Goal: Information Seeking & Learning: Learn about a topic

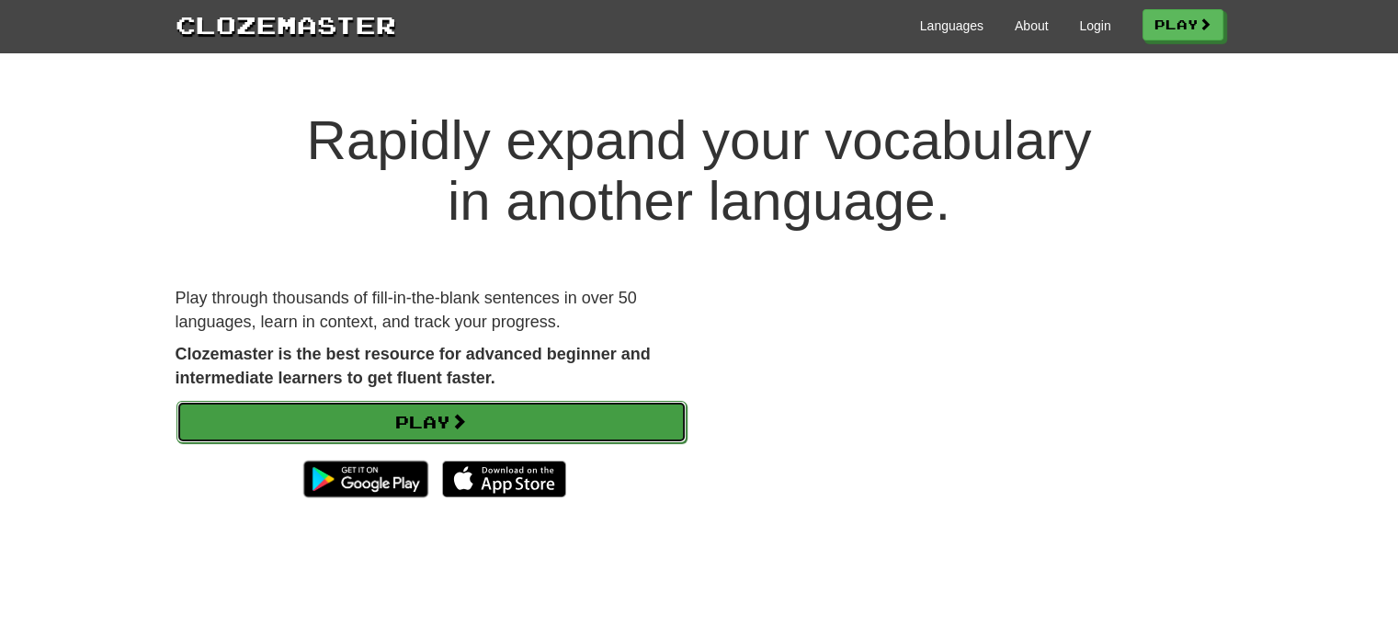
click at [449, 418] on link "Play" at bounding box center [432, 422] width 510 height 42
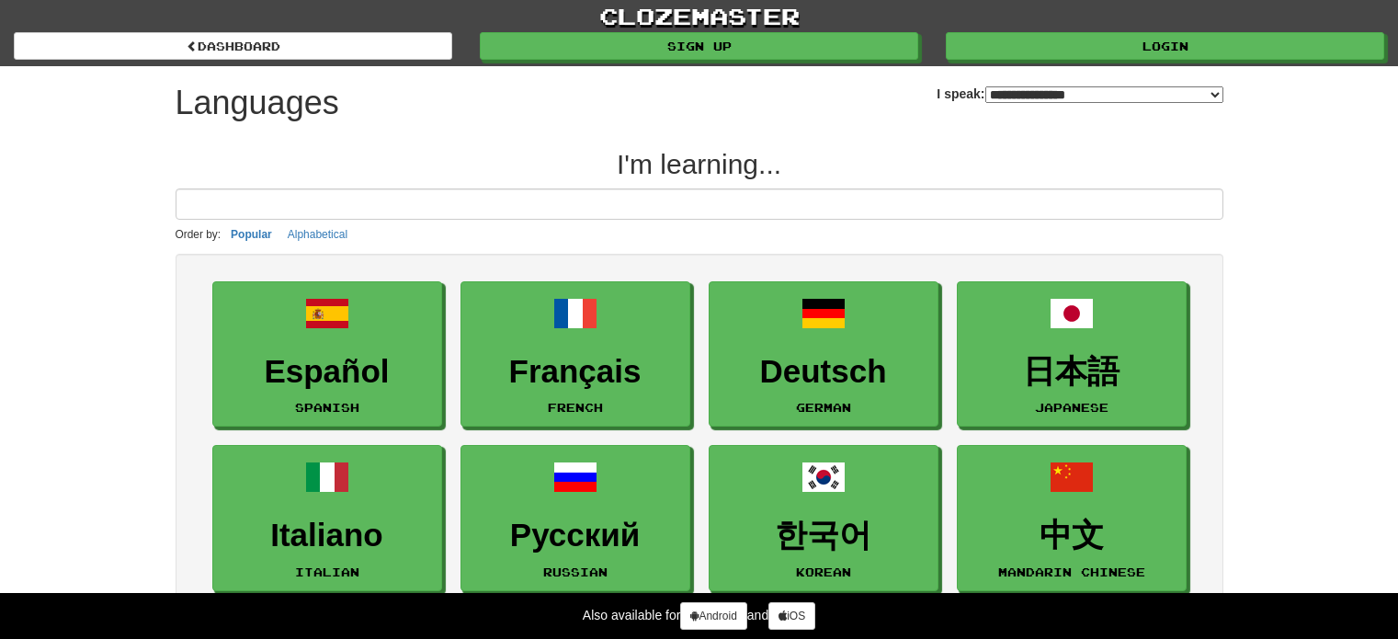
select select "*******"
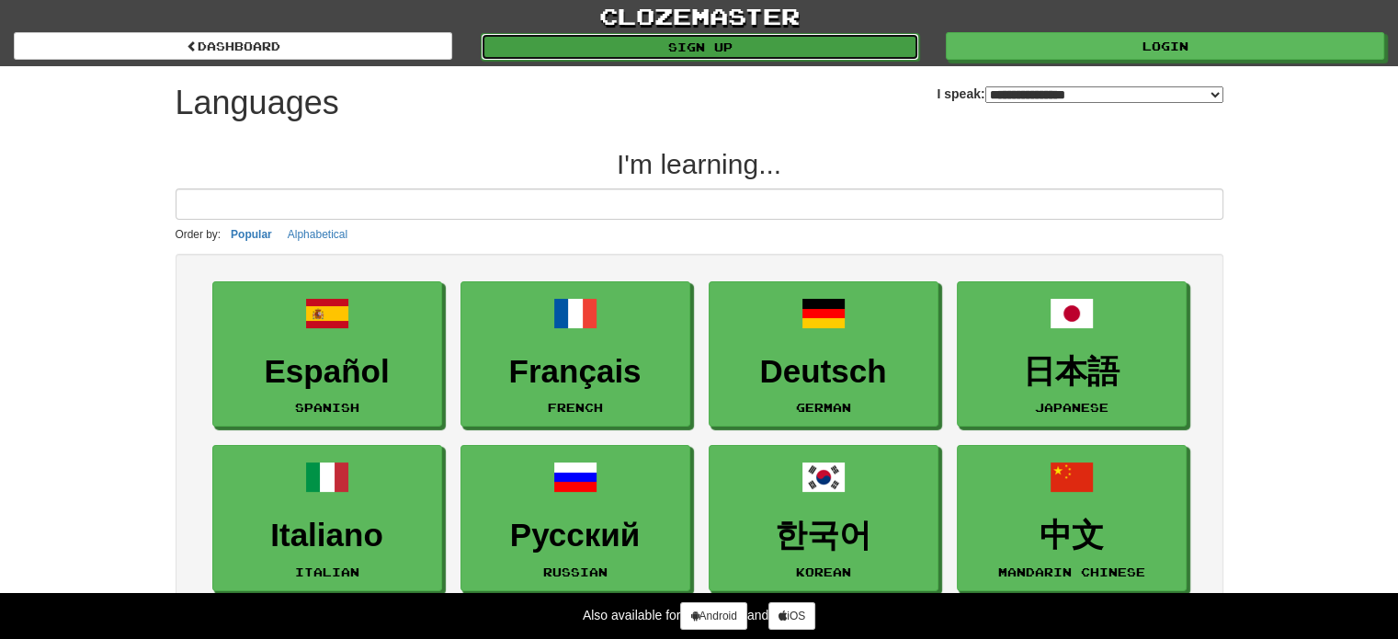
drag, startPoint x: 743, startPoint y: 40, endPoint x: 1048, endPoint y: 78, distance: 307.5
click at [745, 40] on link "Sign up" at bounding box center [699, 46] width 438 height 28
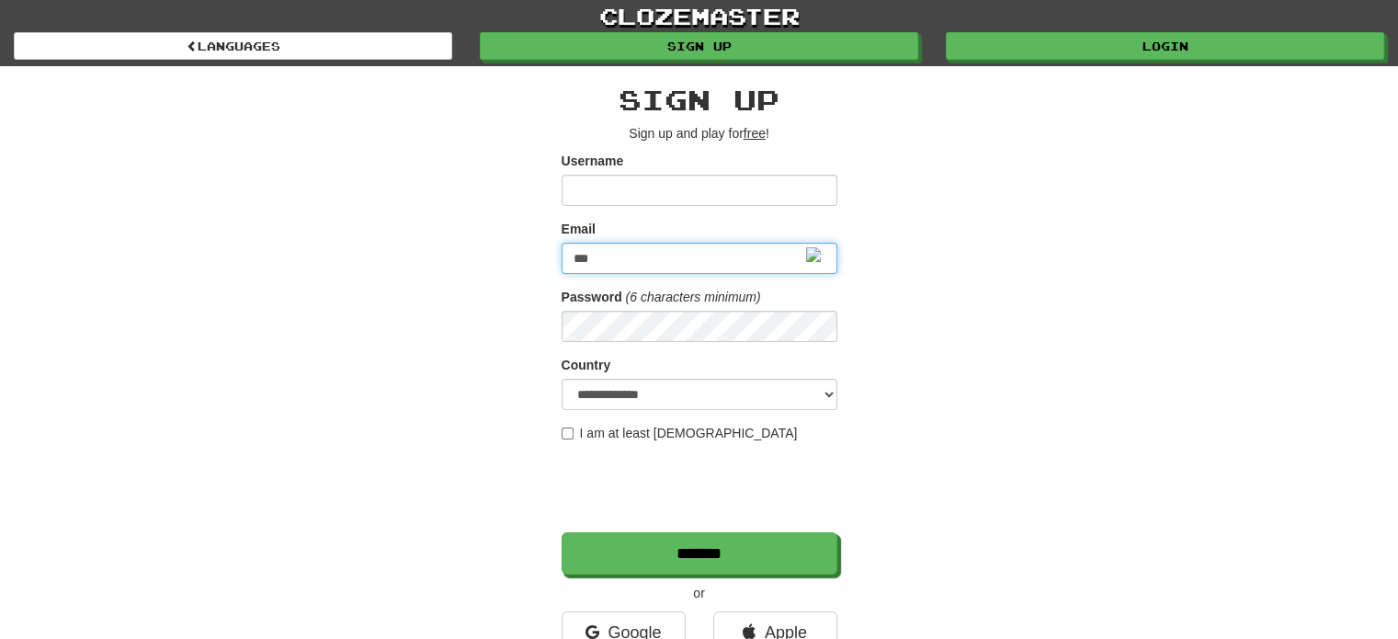
type input "*******"
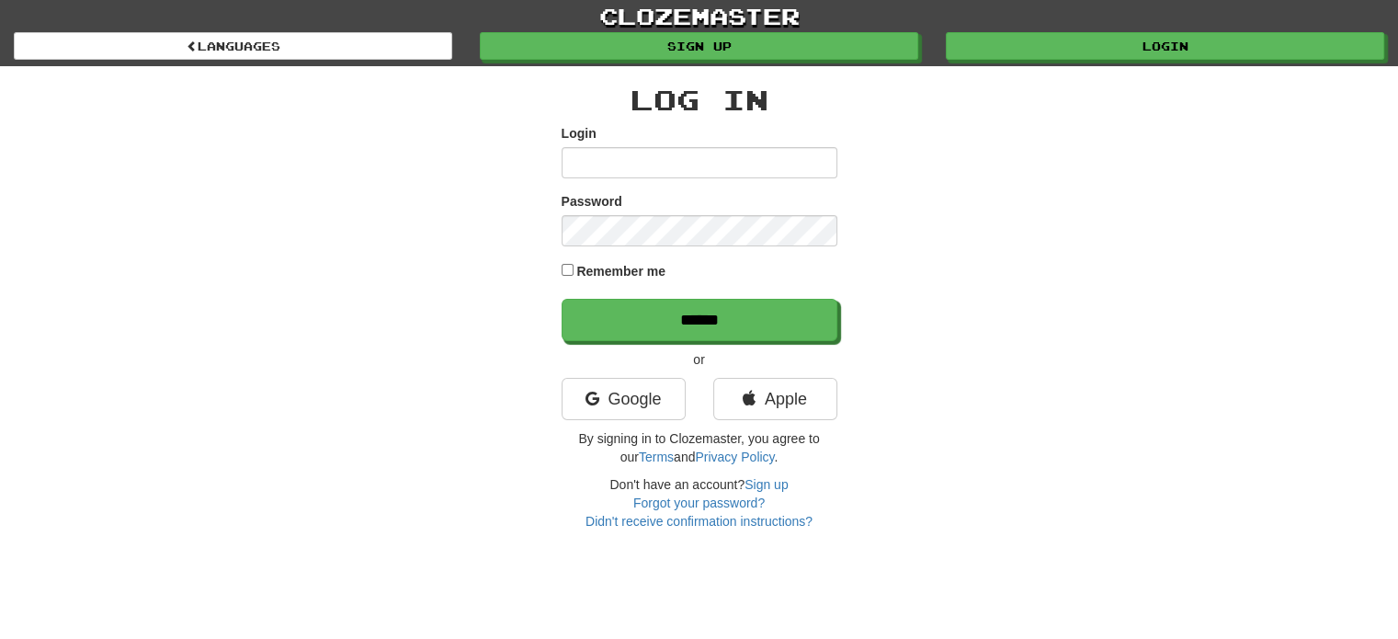
type input "*******"
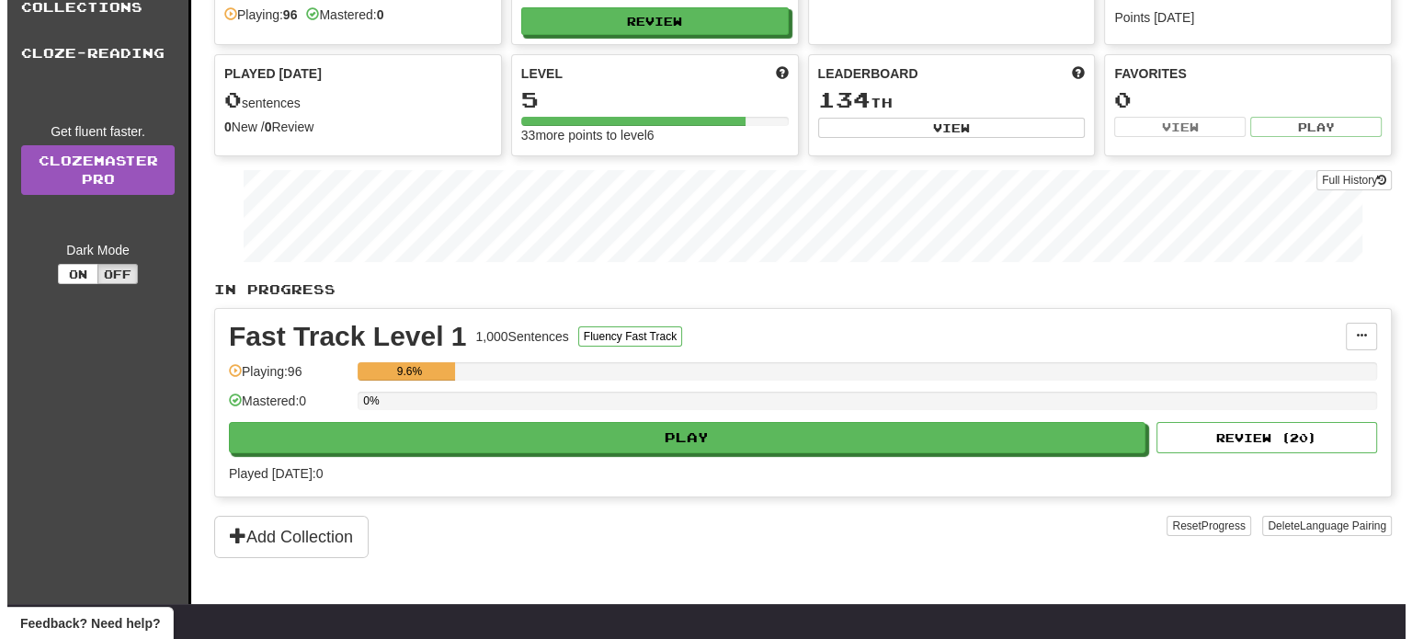
scroll to position [184, 0]
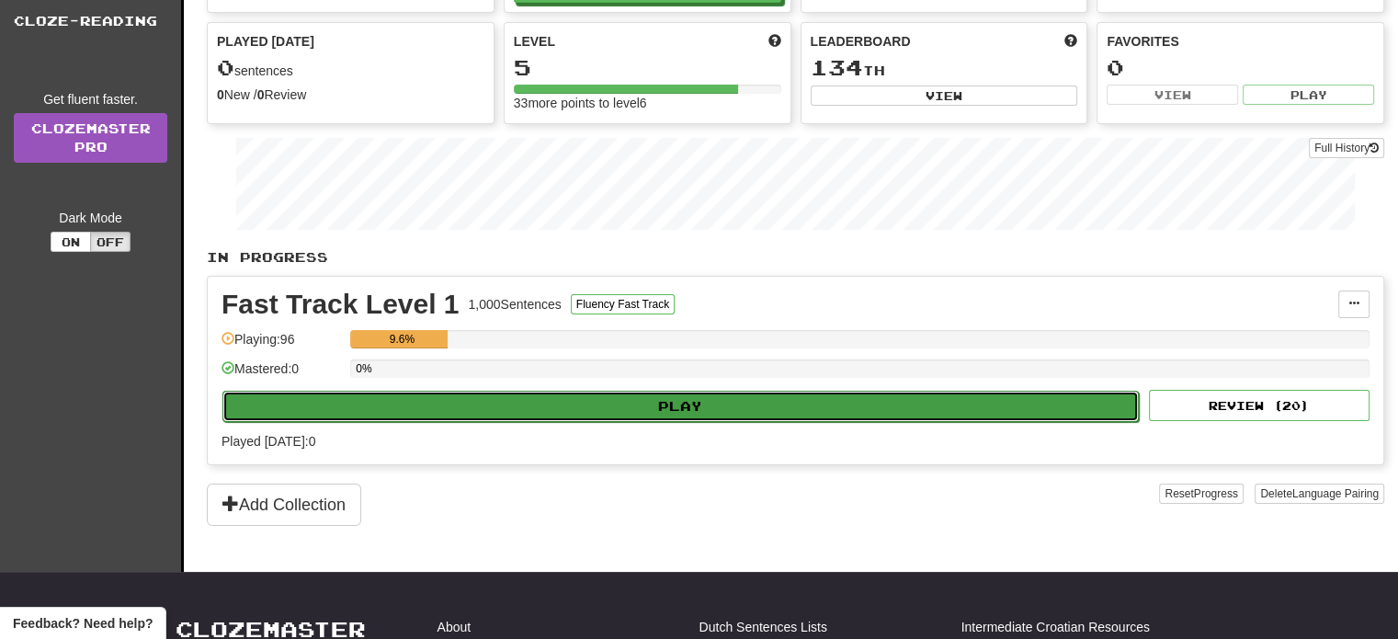
click at [688, 400] on button "Play" at bounding box center [680, 406] width 917 height 31
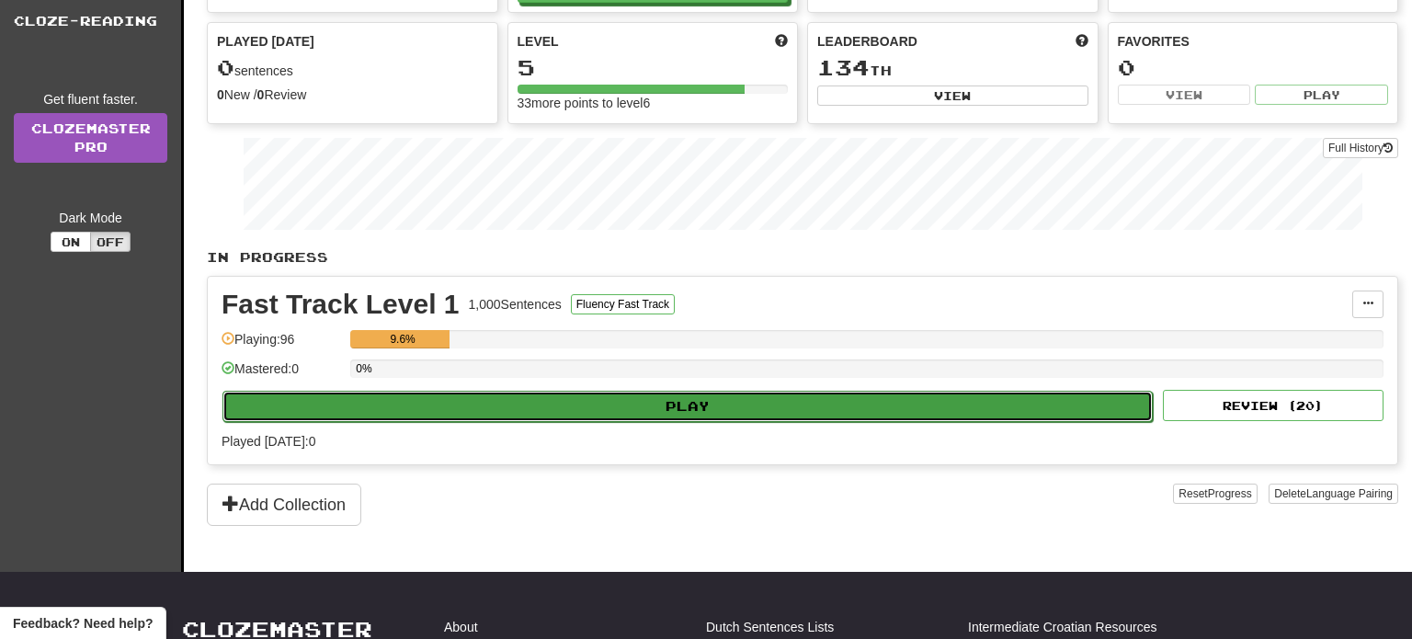
select select "**"
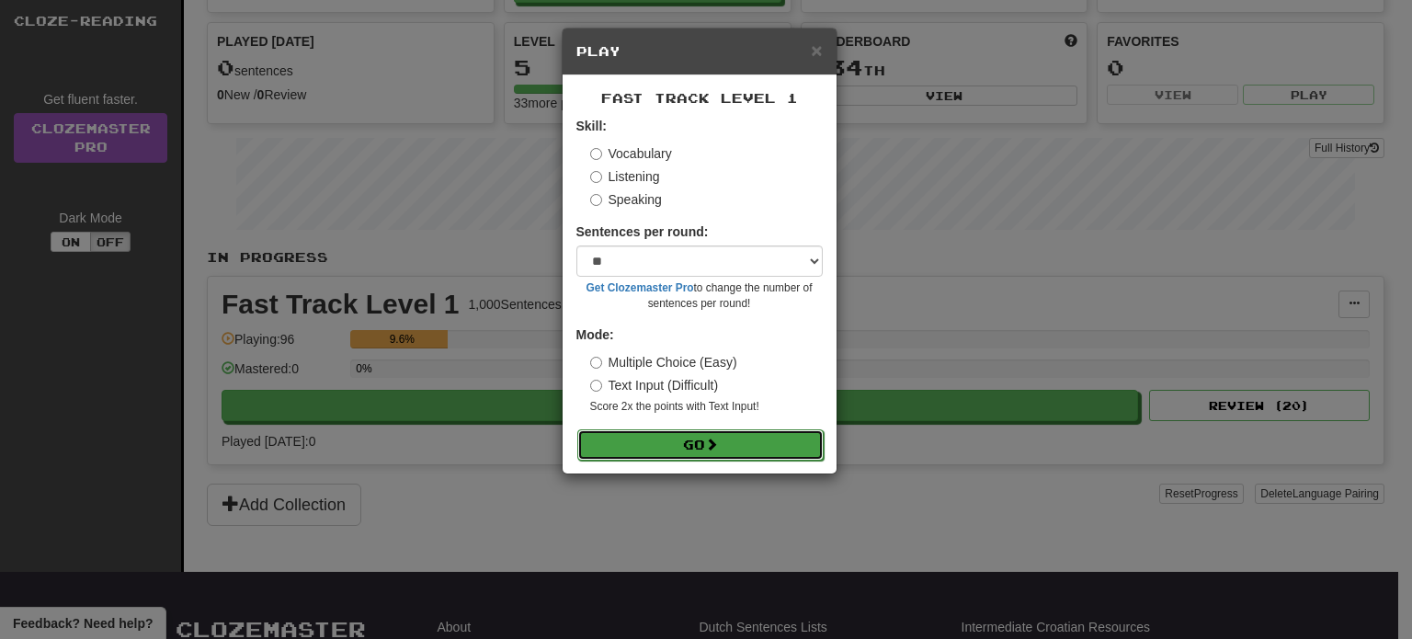
click at [683, 437] on button "Go" at bounding box center [700, 444] width 246 height 31
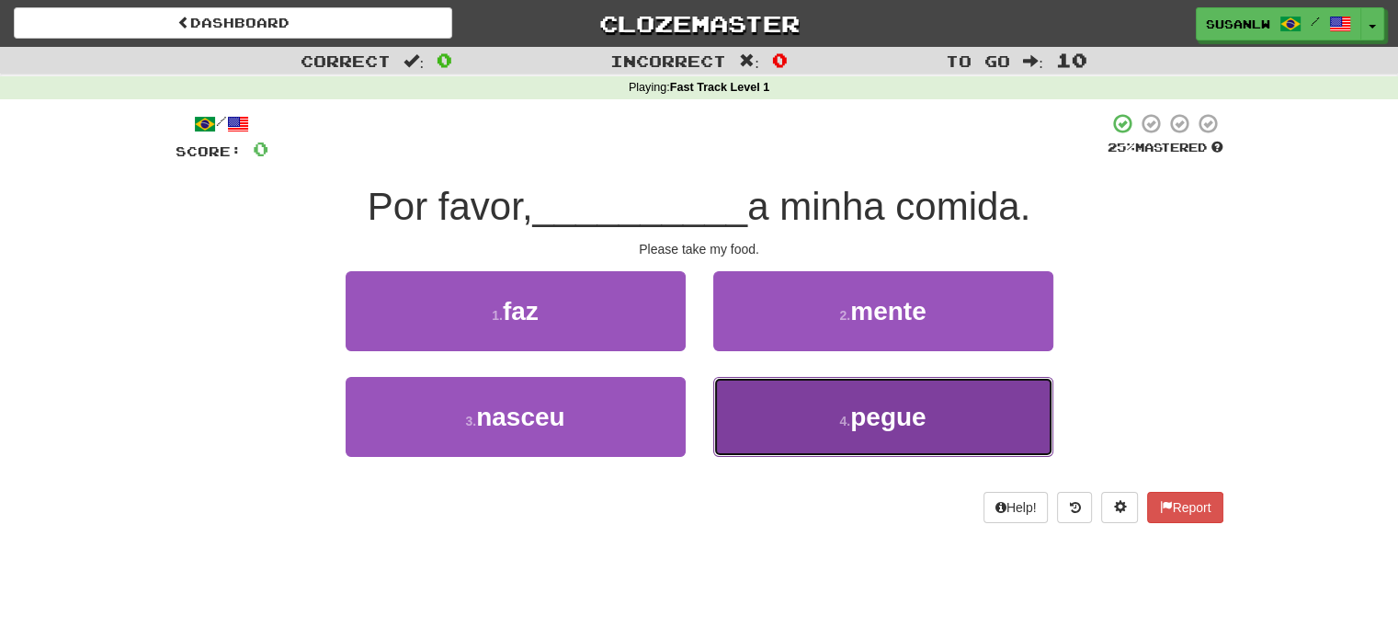
click at [901, 419] on span "pegue" at bounding box center [887, 417] width 75 height 28
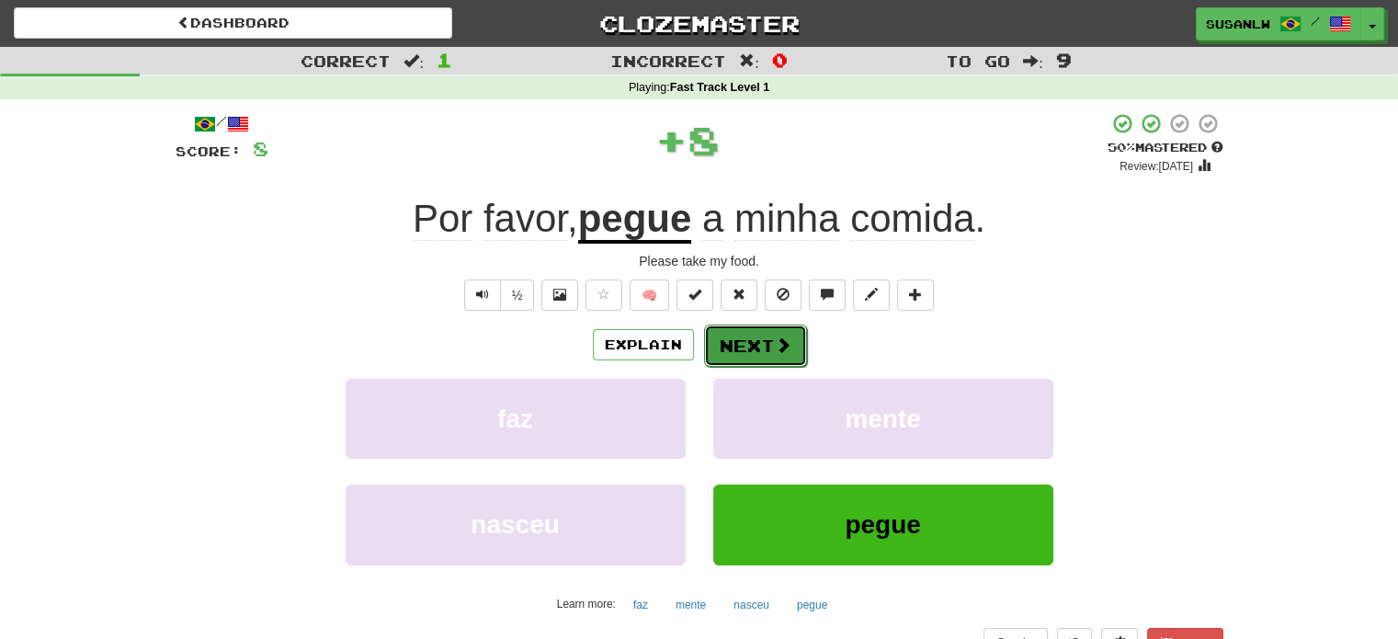
click at [763, 334] on button "Next" at bounding box center [755, 346] width 103 height 42
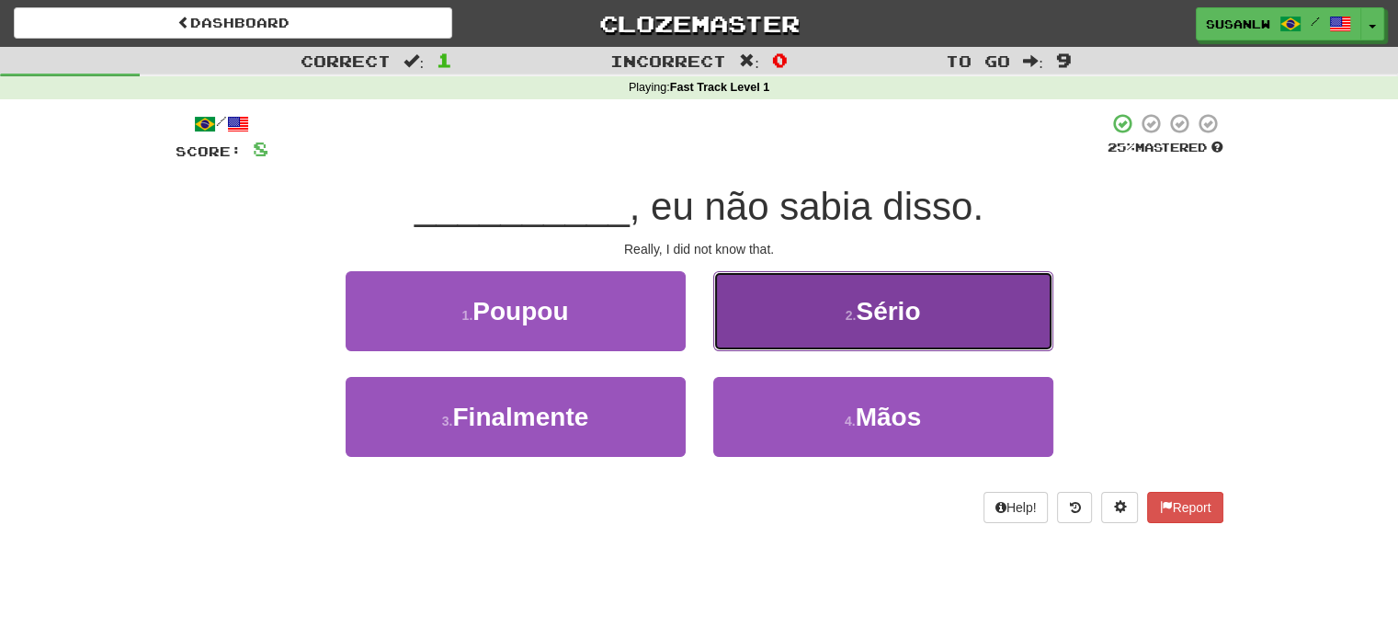
click at [861, 312] on span "Sério" at bounding box center [888, 311] width 64 height 28
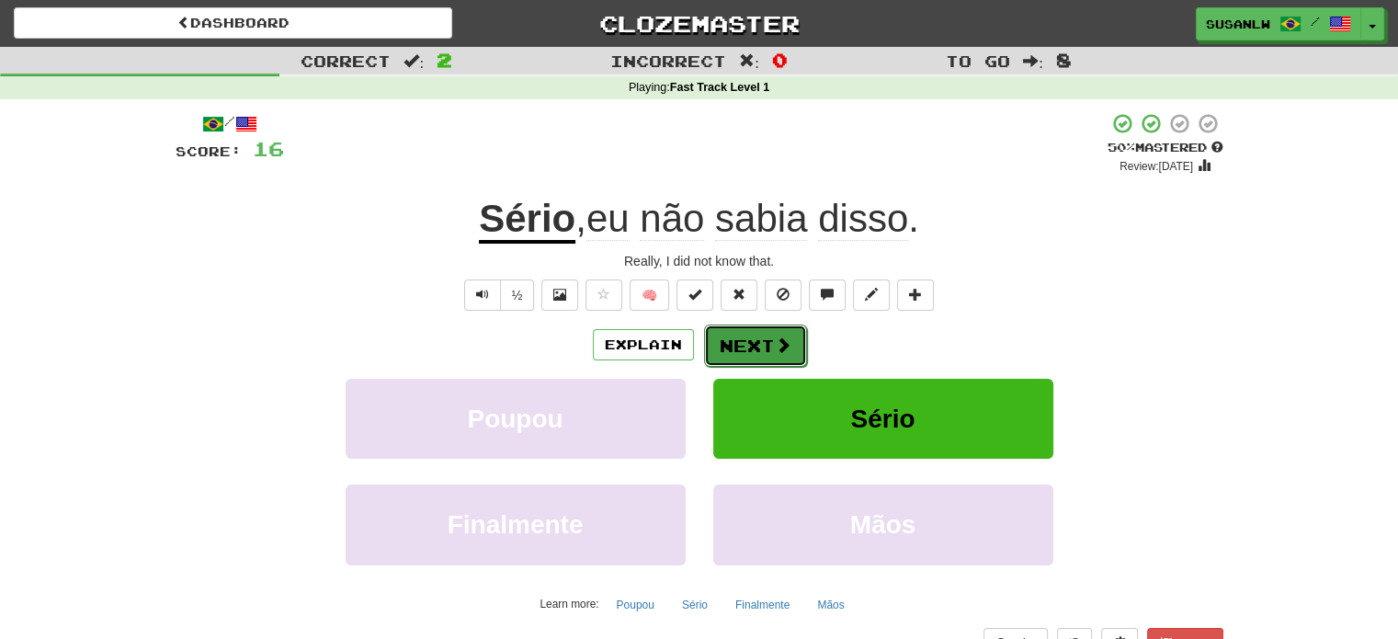
click at [754, 341] on button "Next" at bounding box center [755, 346] width 103 height 42
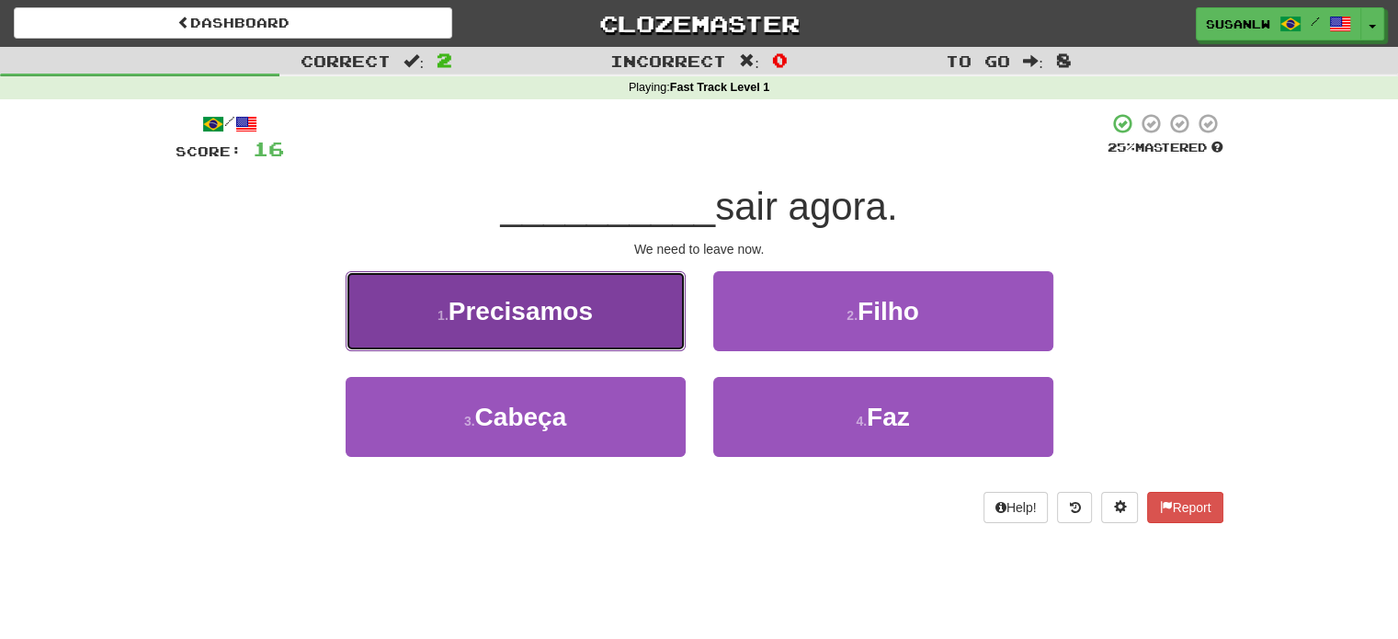
click at [544, 309] on span "Precisamos" at bounding box center [521, 311] width 144 height 28
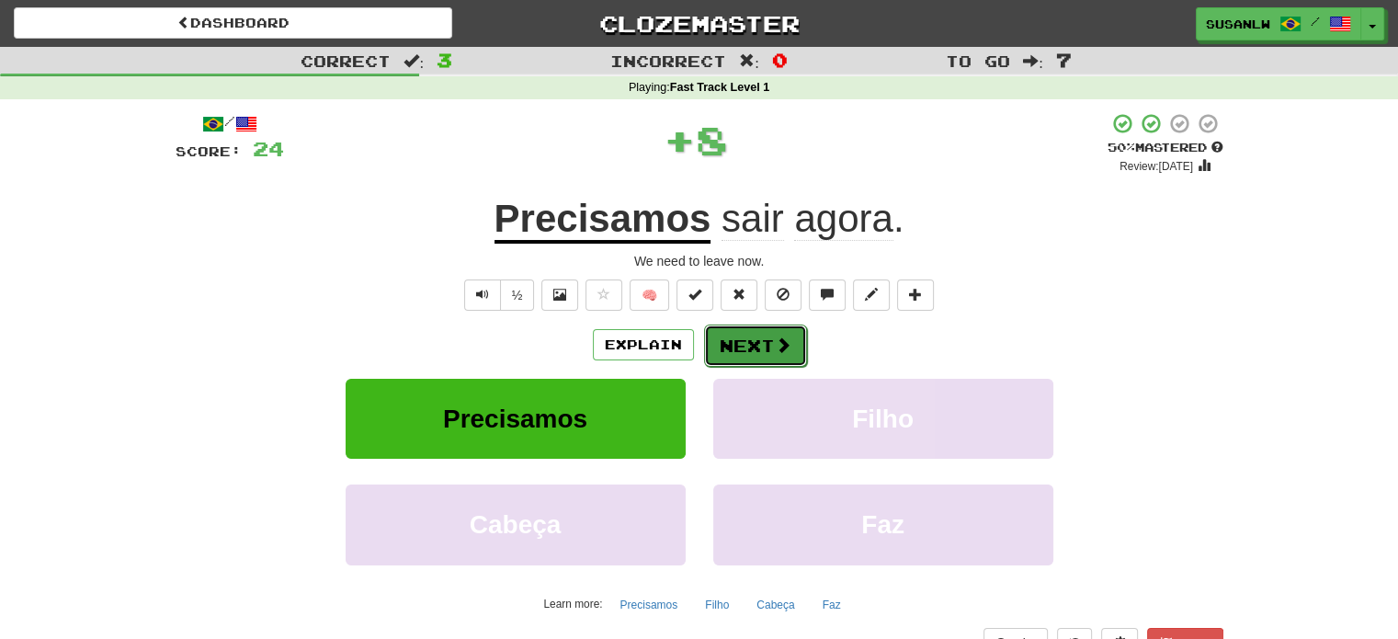
click at [768, 341] on button "Next" at bounding box center [755, 346] width 103 height 42
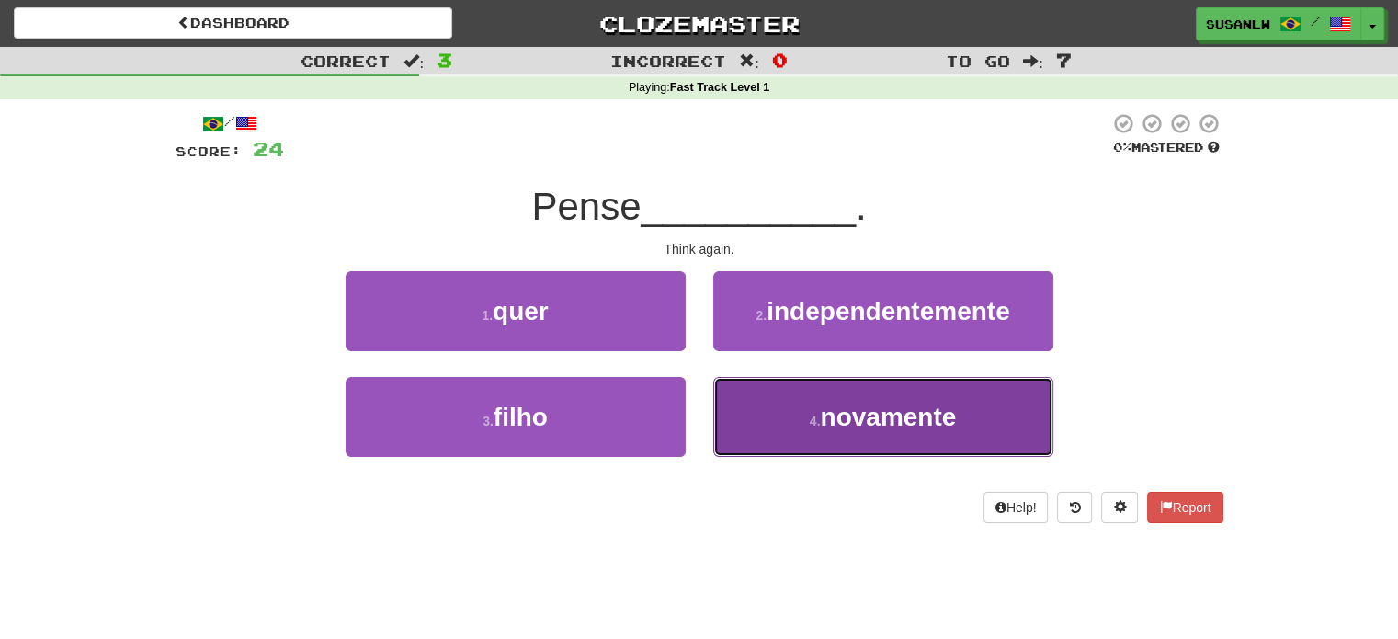
click at [885, 414] on span "novamente" at bounding box center [888, 417] width 136 height 28
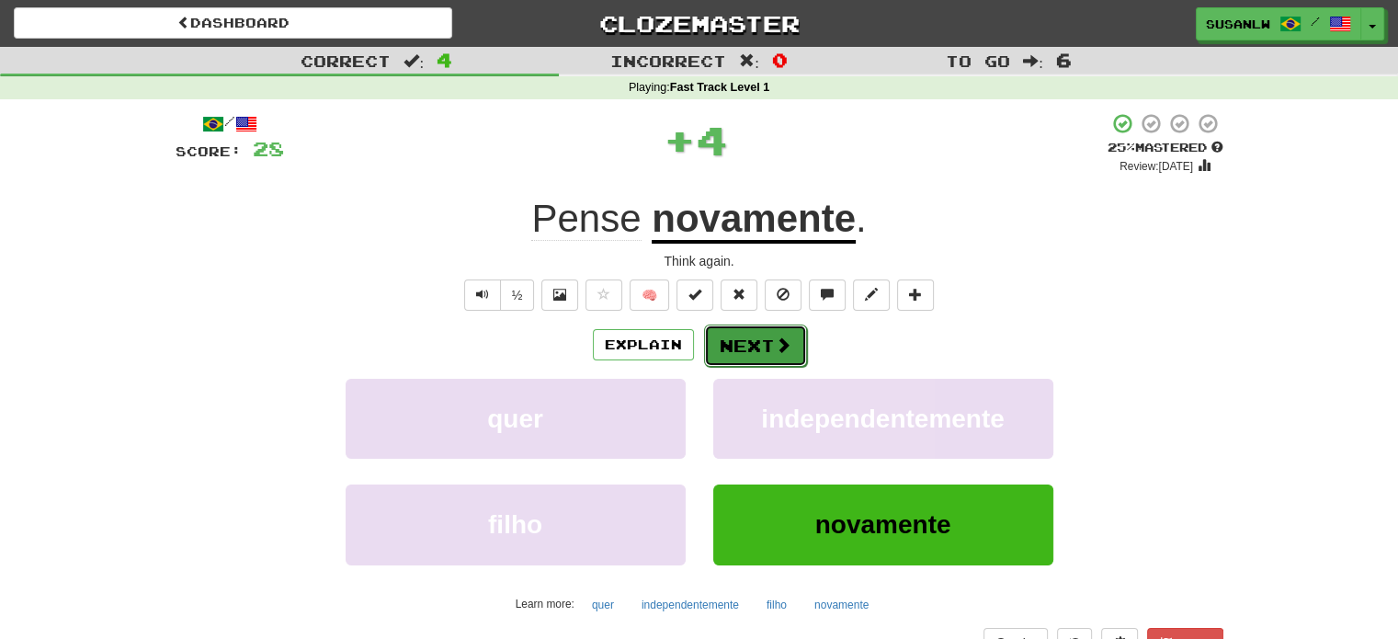
click at [775, 347] on span at bounding box center [783, 344] width 17 height 17
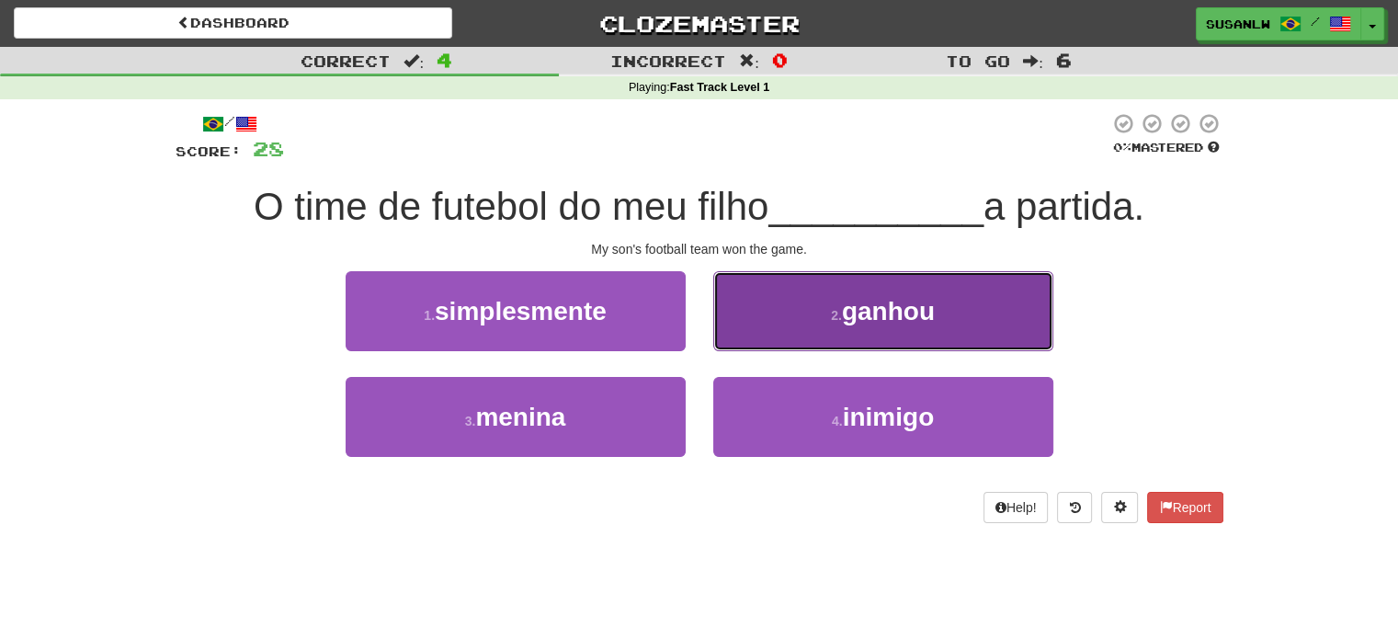
click at [906, 315] on span "ganhou" at bounding box center [888, 311] width 93 height 28
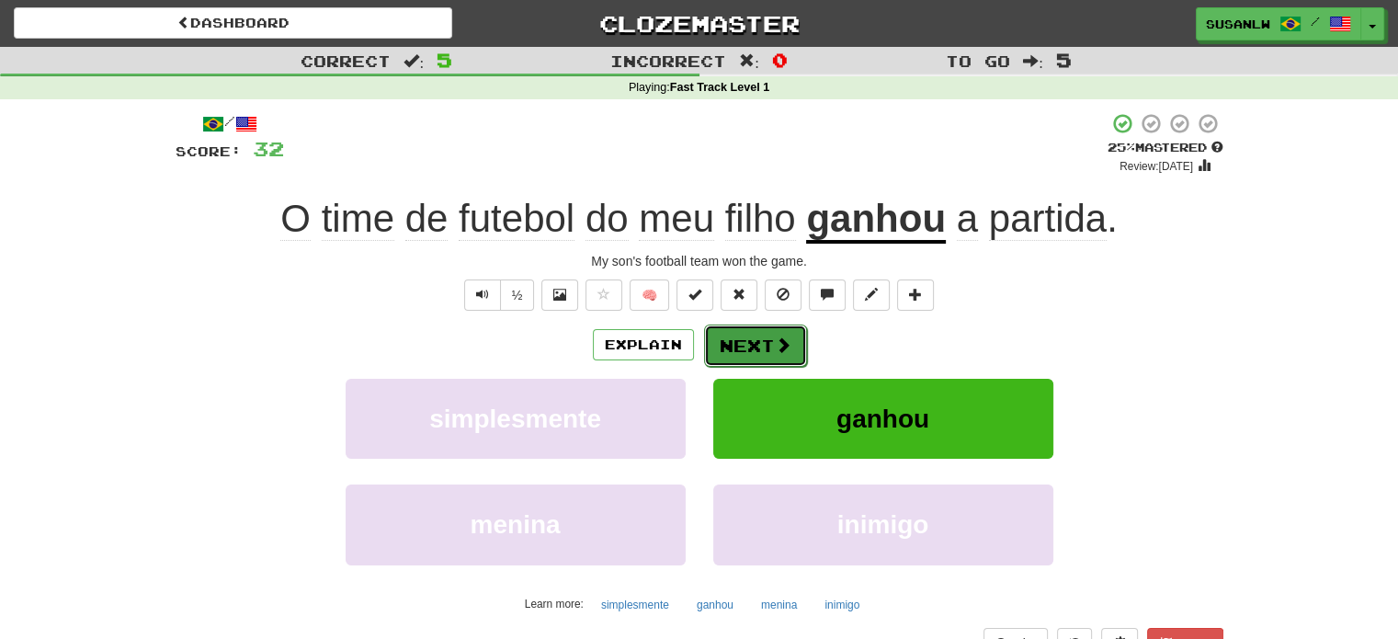
click at [776, 344] on span at bounding box center [783, 344] width 17 height 17
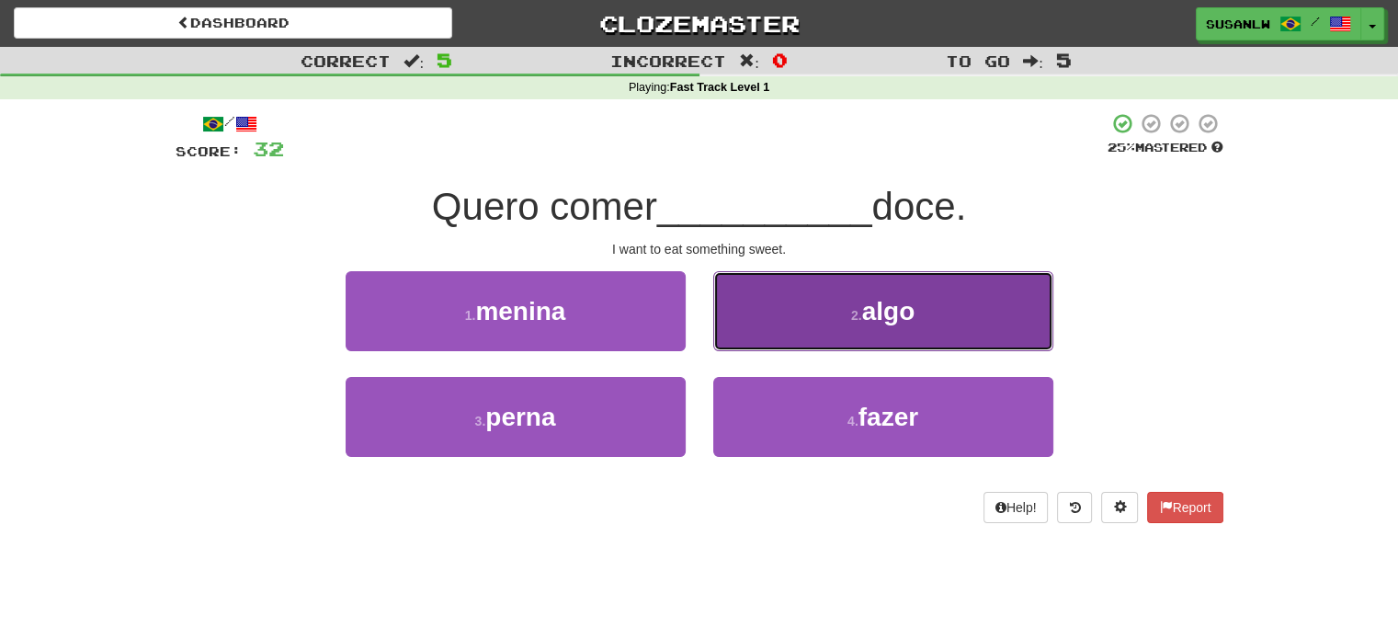
click at [903, 308] on span "algo" at bounding box center [888, 311] width 53 height 28
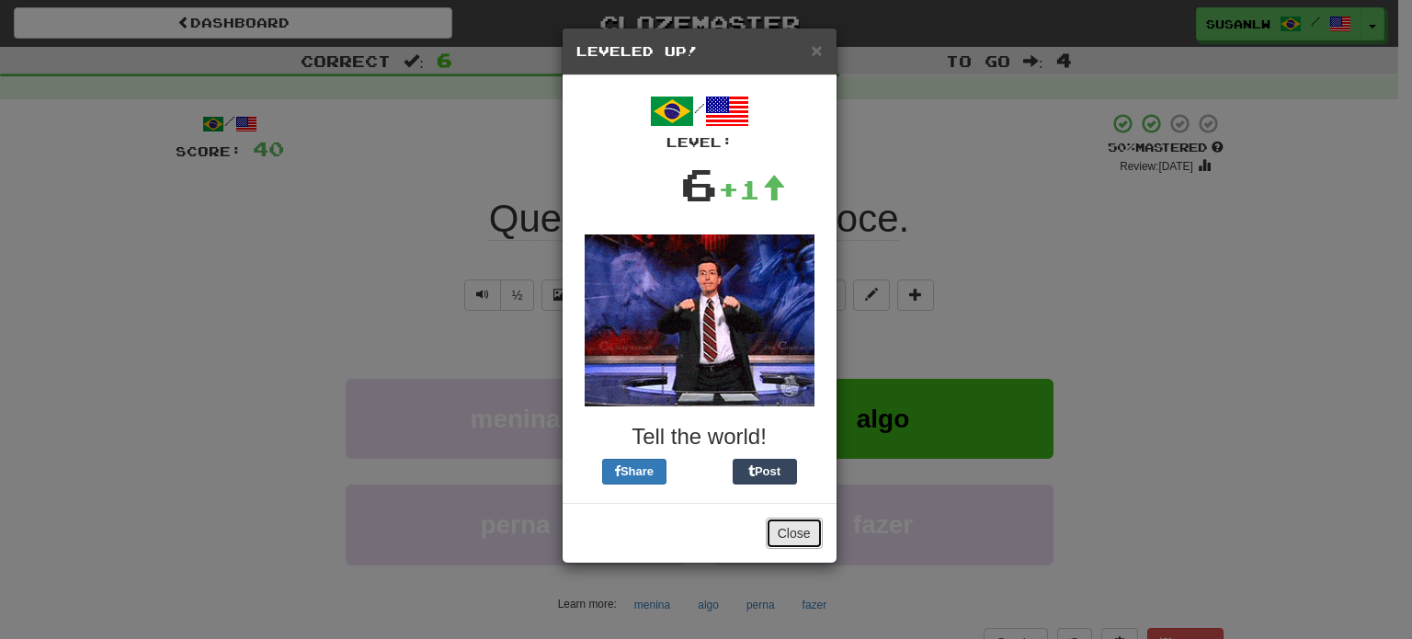
click at [804, 525] on button "Close" at bounding box center [794, 533] width 57 height 31
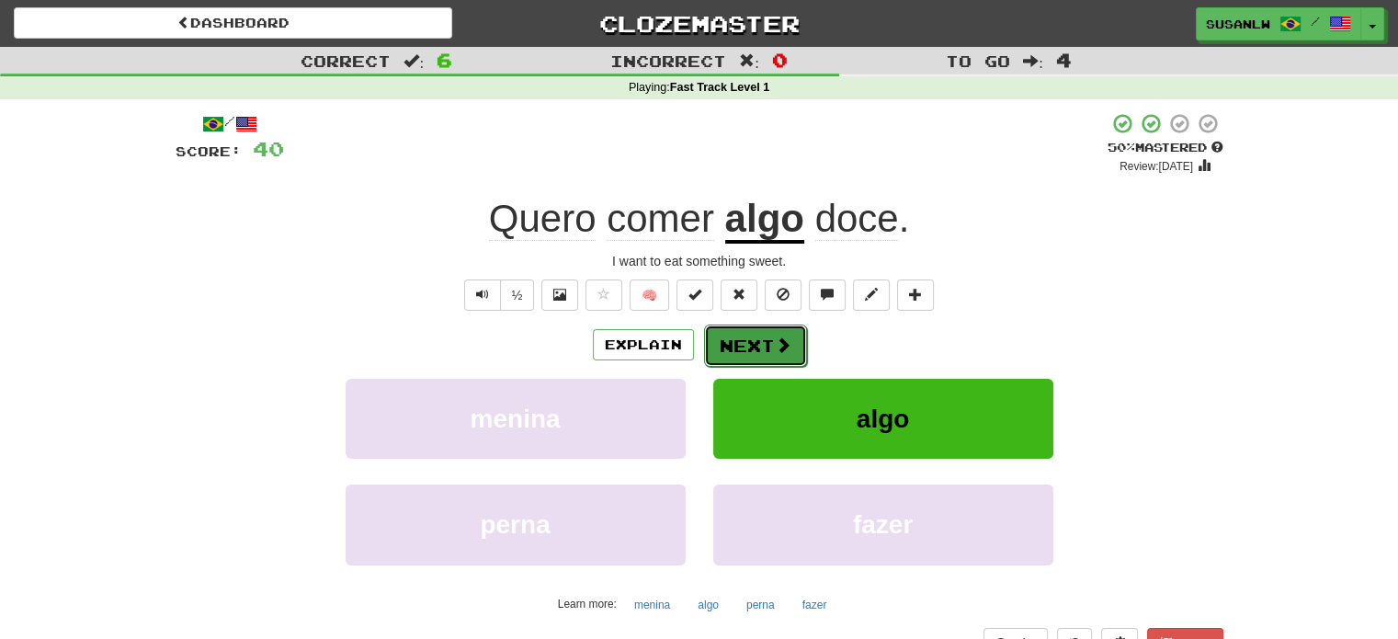
click at [761, 340] on button "Next" at bounding box center [755, 346] width 103 height 42
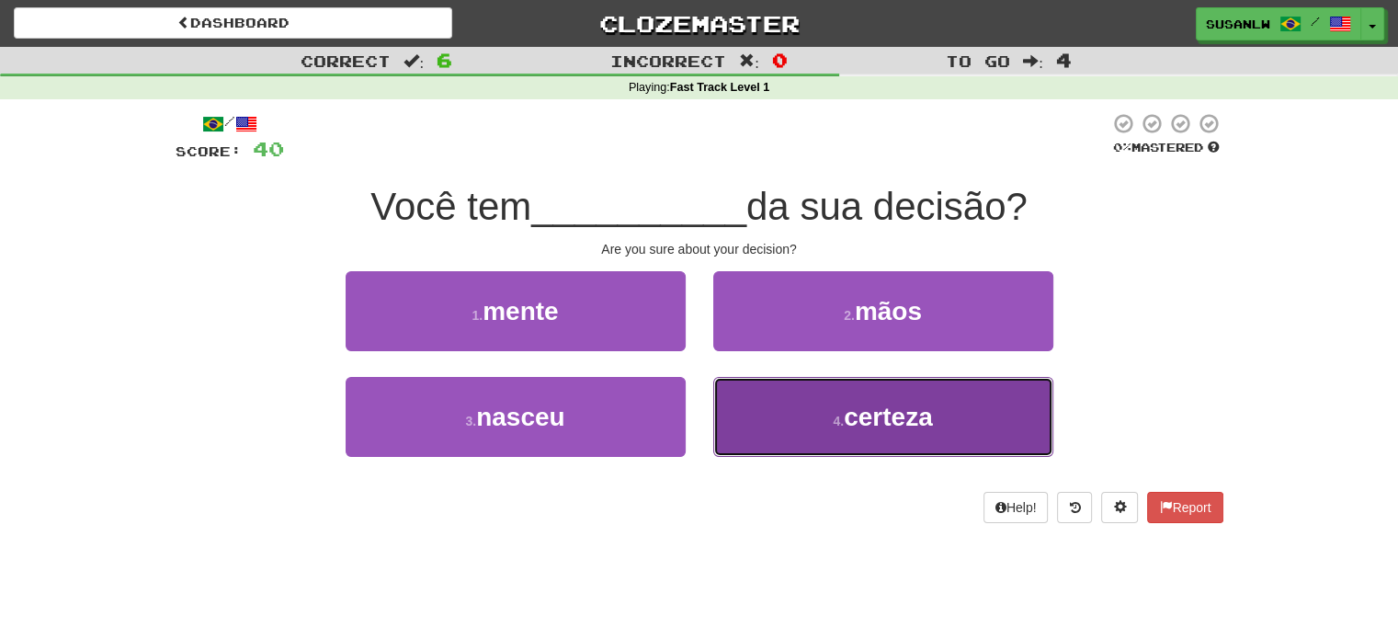
click at [916, 409] on span "certeza" at bounding box center [888, 417] width 89 height 28
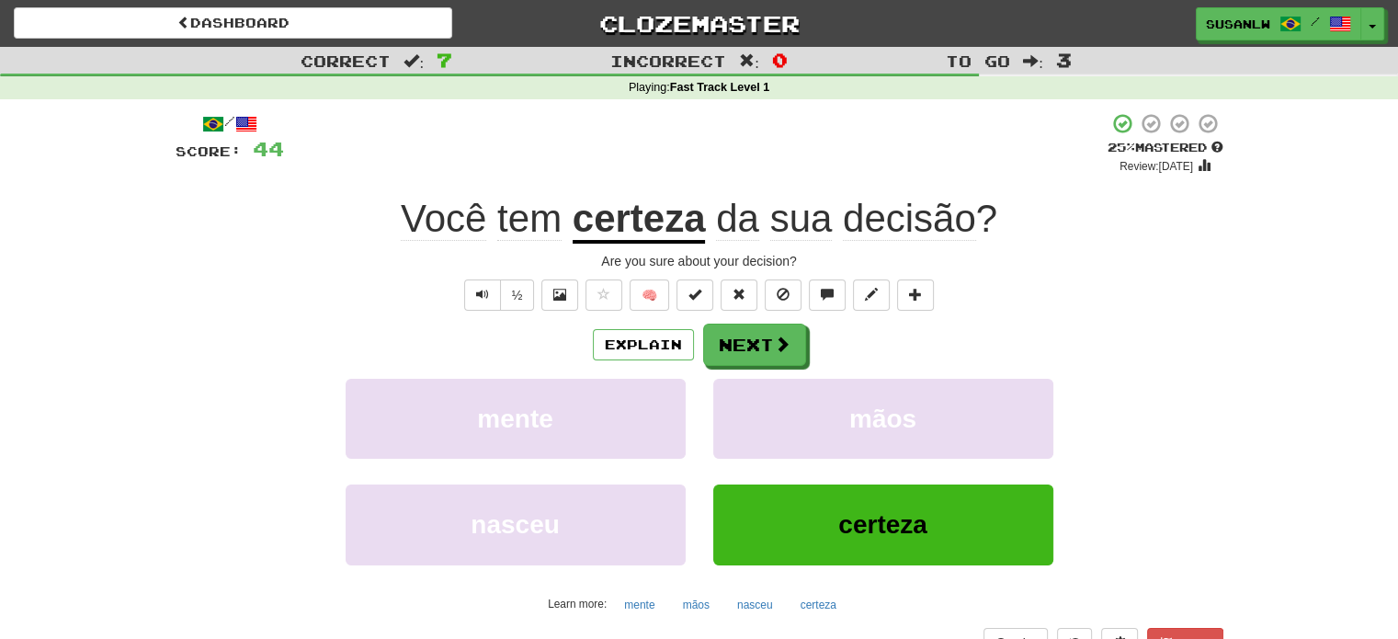
click at [647, 222] on u "certeza" at bounding box center [639, 220] width 133 height 47
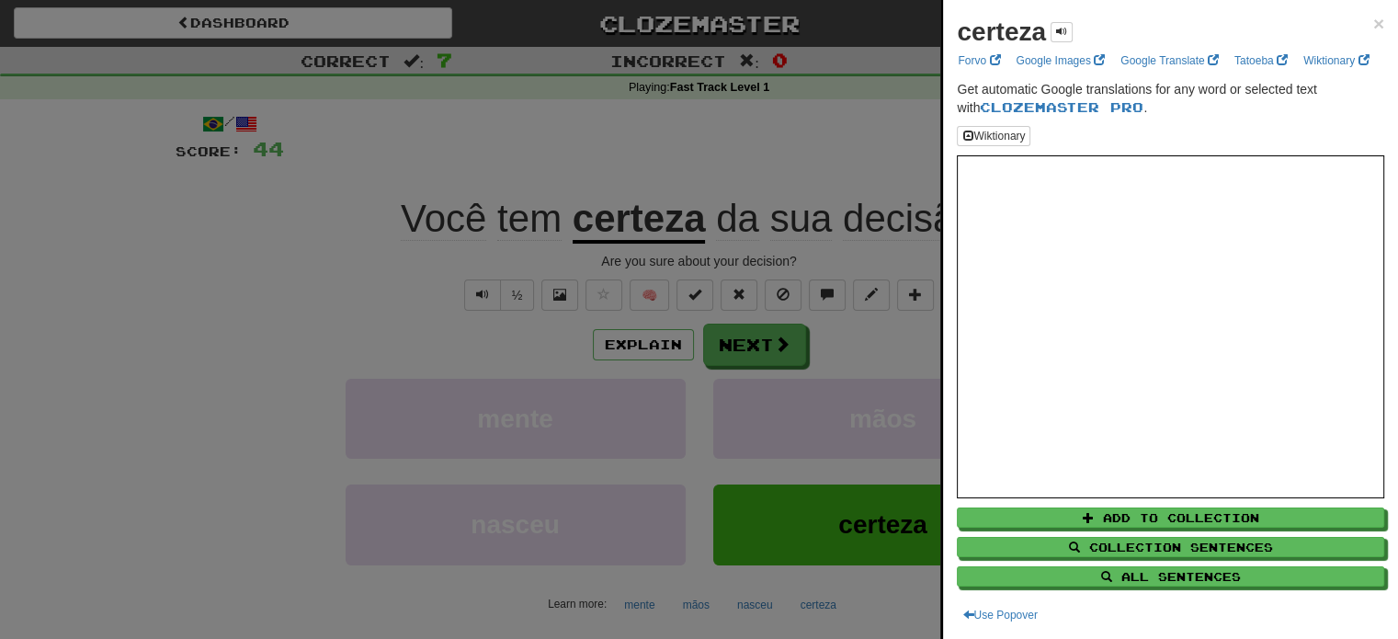
click at [1372, 21] on div "certeza × Forvo Google Images Google Translate Tatoeba Wiktionary Get automatic…" at bounding box center [1170, 319] width 455 height 639
click at [1371, 19] on div "certeza × Forvo Google Images Google Translate Tatoeba Wiktionary Get automatic…" at bounding box center [1170, 319] width 455 height 639
click at [1373, 21] on span "×" at bounding box center [1378, 23] width 11 height 21
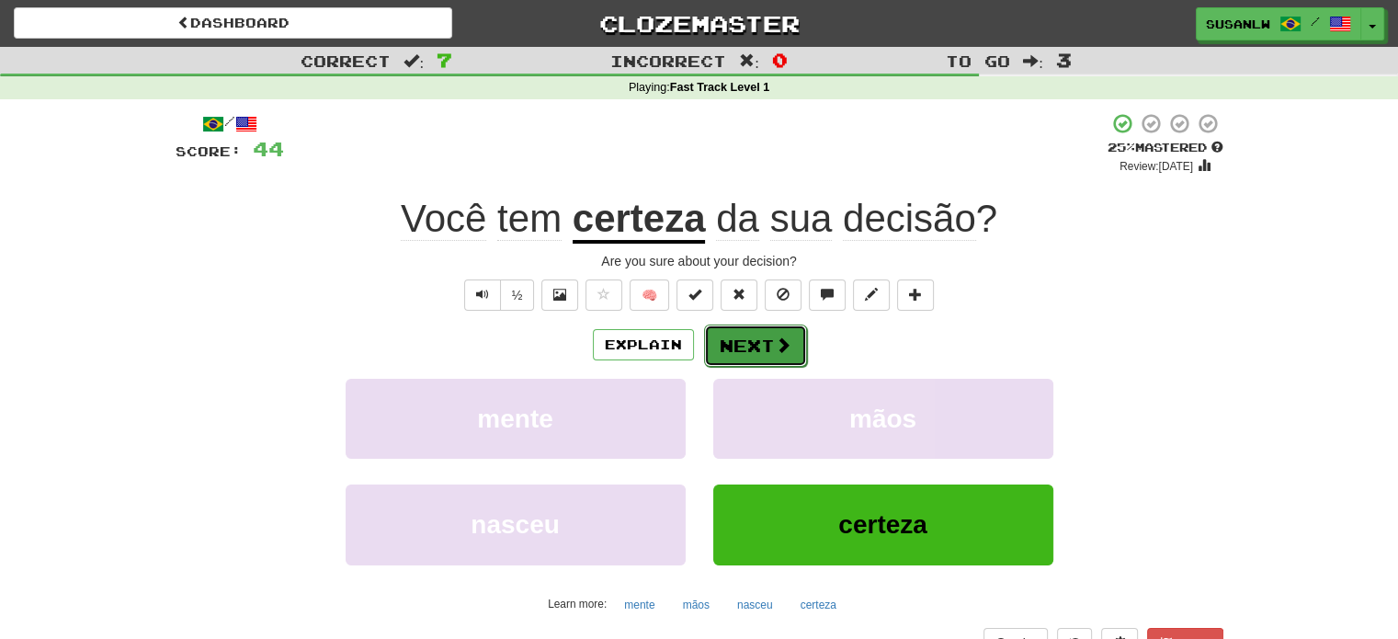
click at [728, 339] on button "Next" at bounding box center [755, 346] width 103 height 42
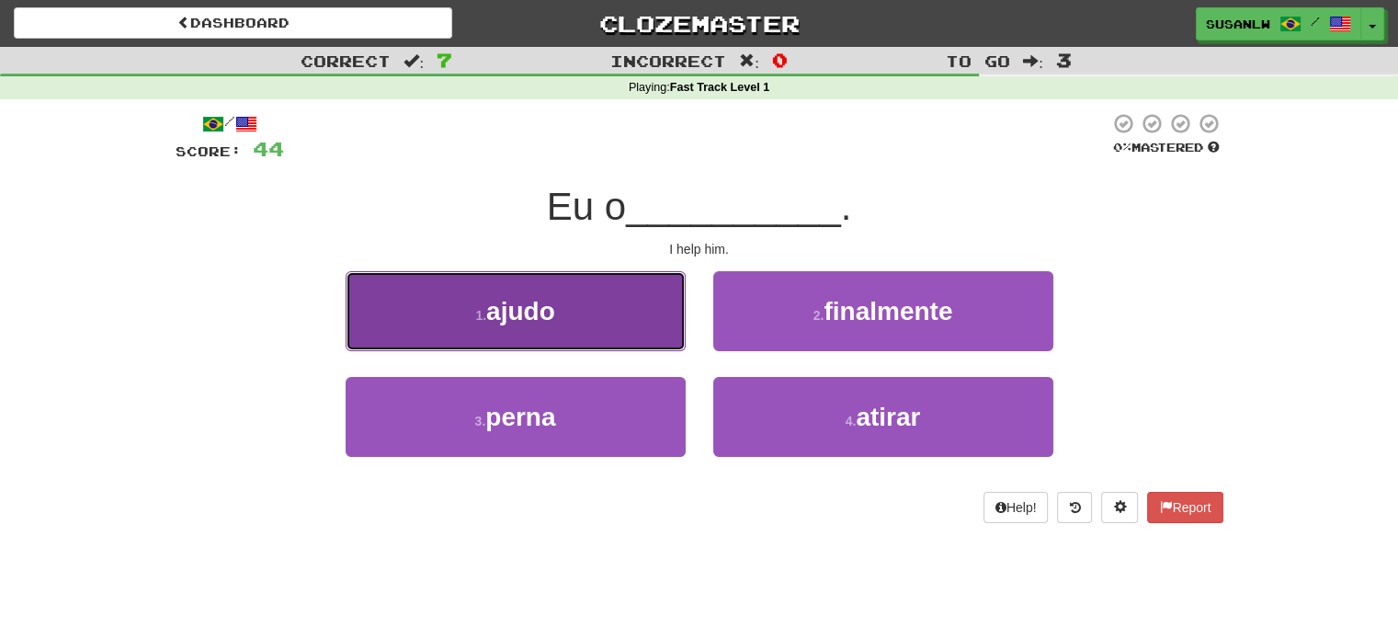
click at [568, 326] on button "1 . ajudo" at bounding box center [516, 311] width 340 height 80
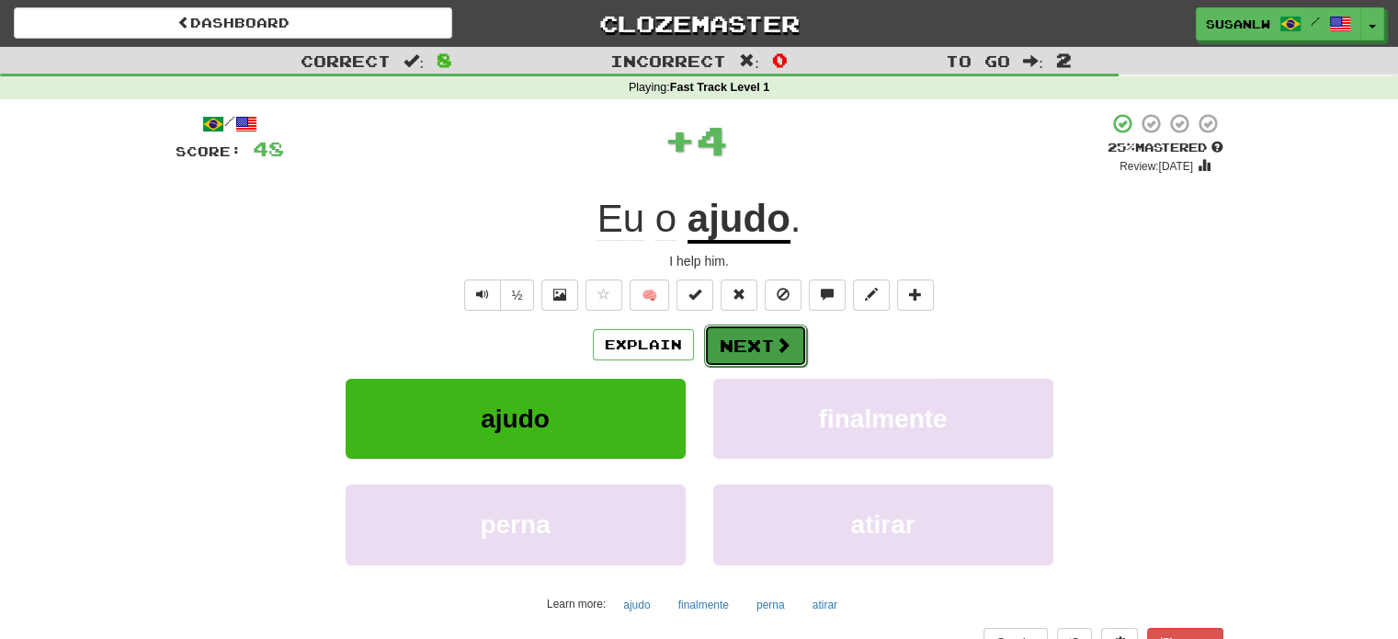
click at [760, 347] on button "Next" at bounding box center [755, 346] width 103 height 42
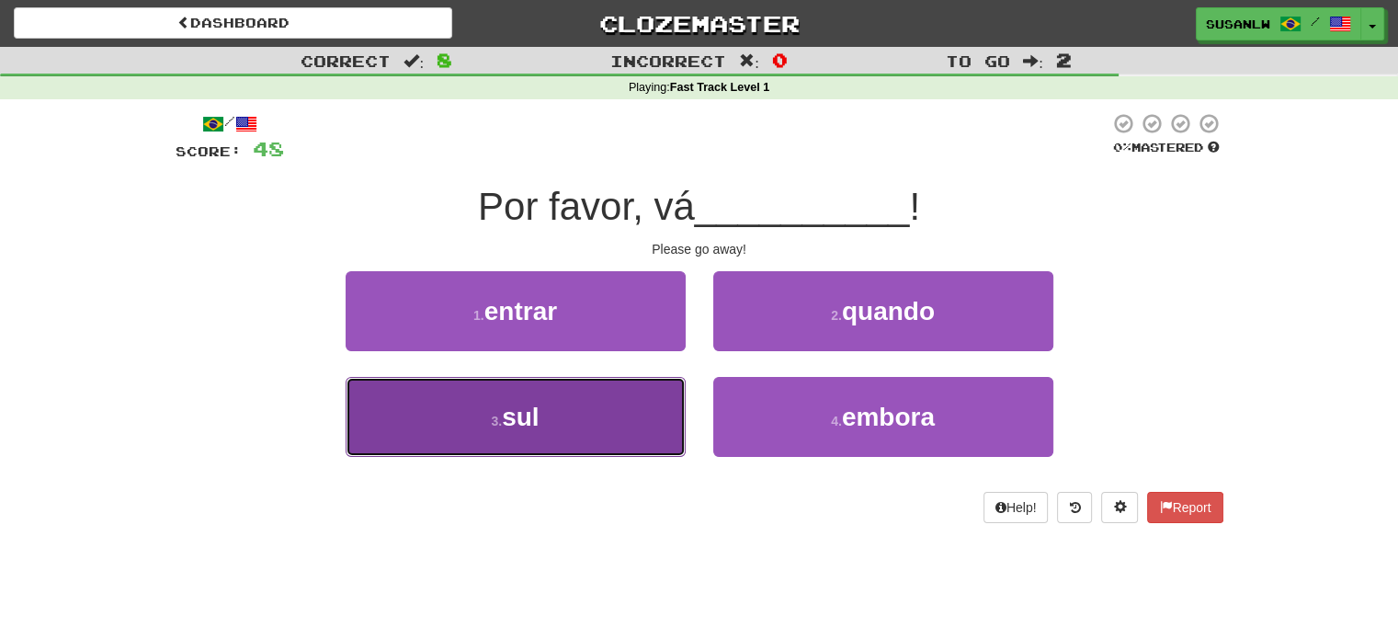
click at [494, 437] on button "3 . sul" at bounding box center [516, 417] width 340 height 80
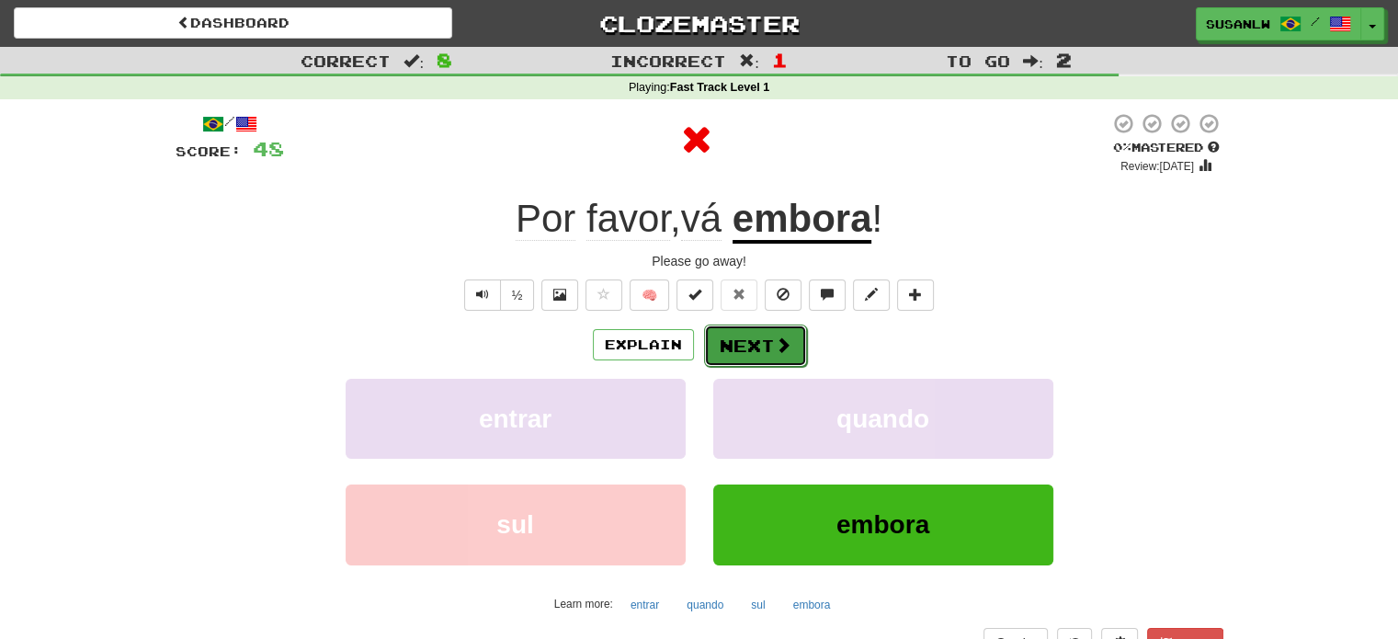
click at [734, 343] on button "Next" at bounding box center [755, 346] width 103 height 42
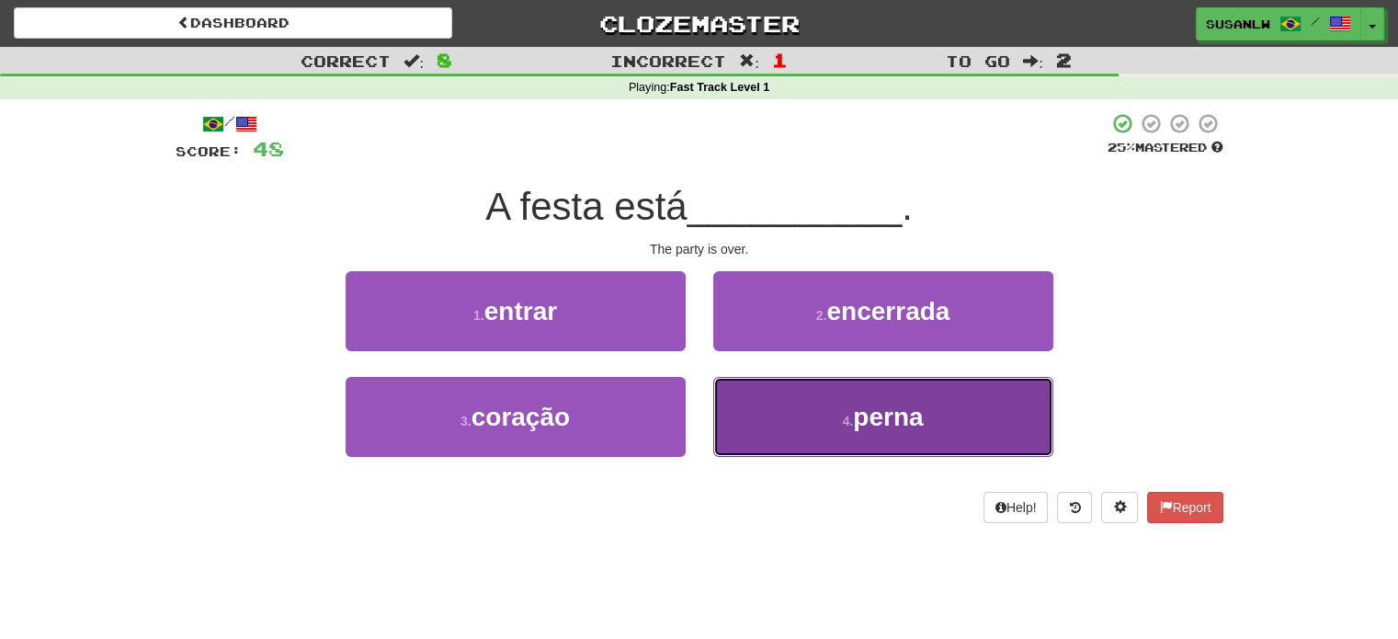
click at [908, 417] on span "perna" at bounding box center [888, 417] width 70 height 28
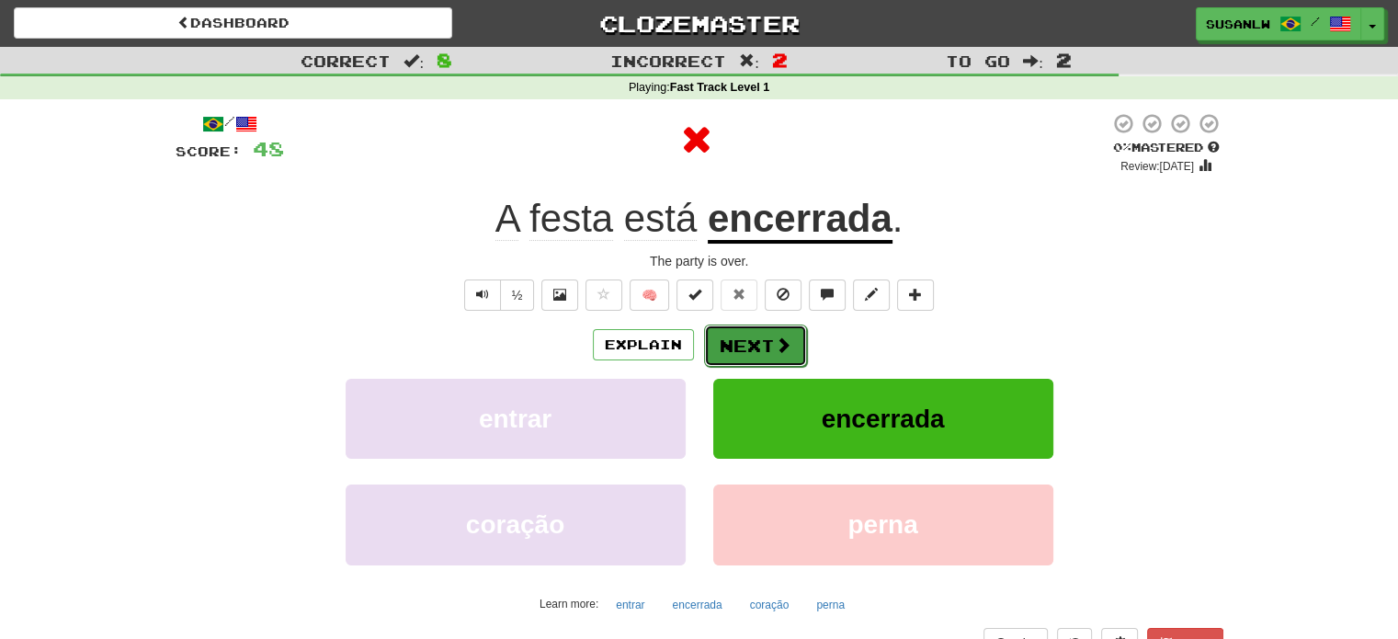
click at [780, 341] on span at bounding box center [783, 344] width 17 height 17
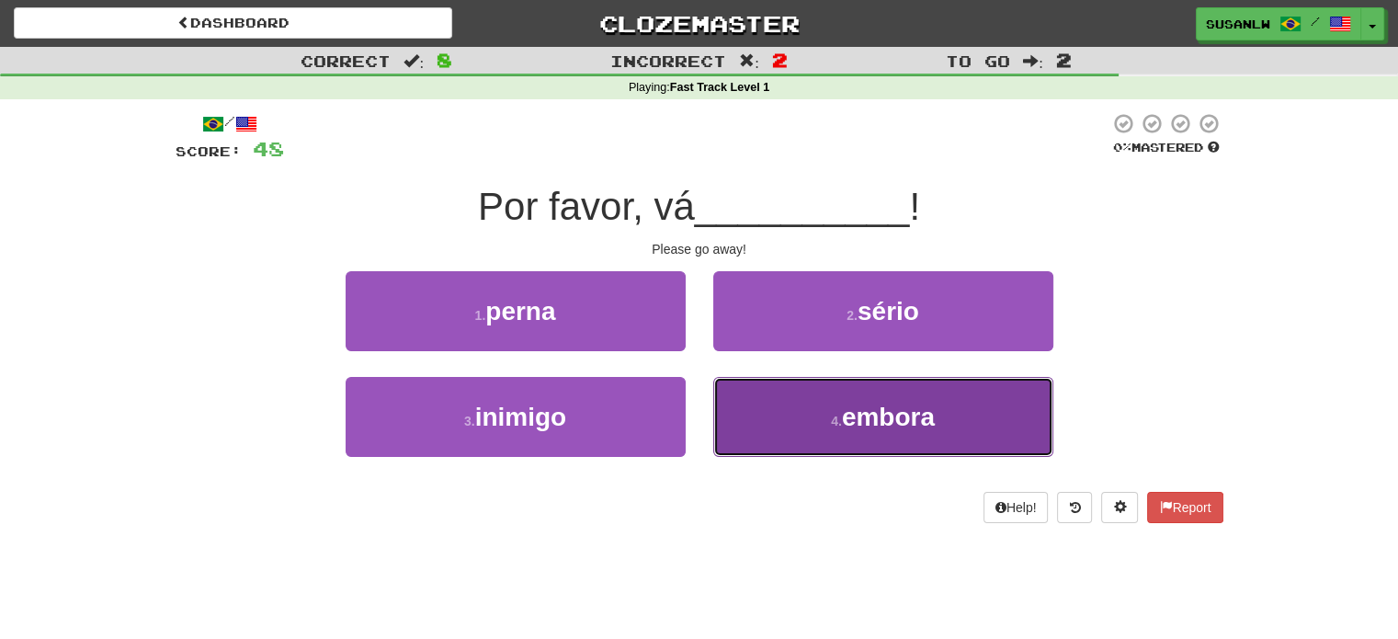
click at [864, 404] on span "embora" at bounding box center [888, 417] width 93 height 28
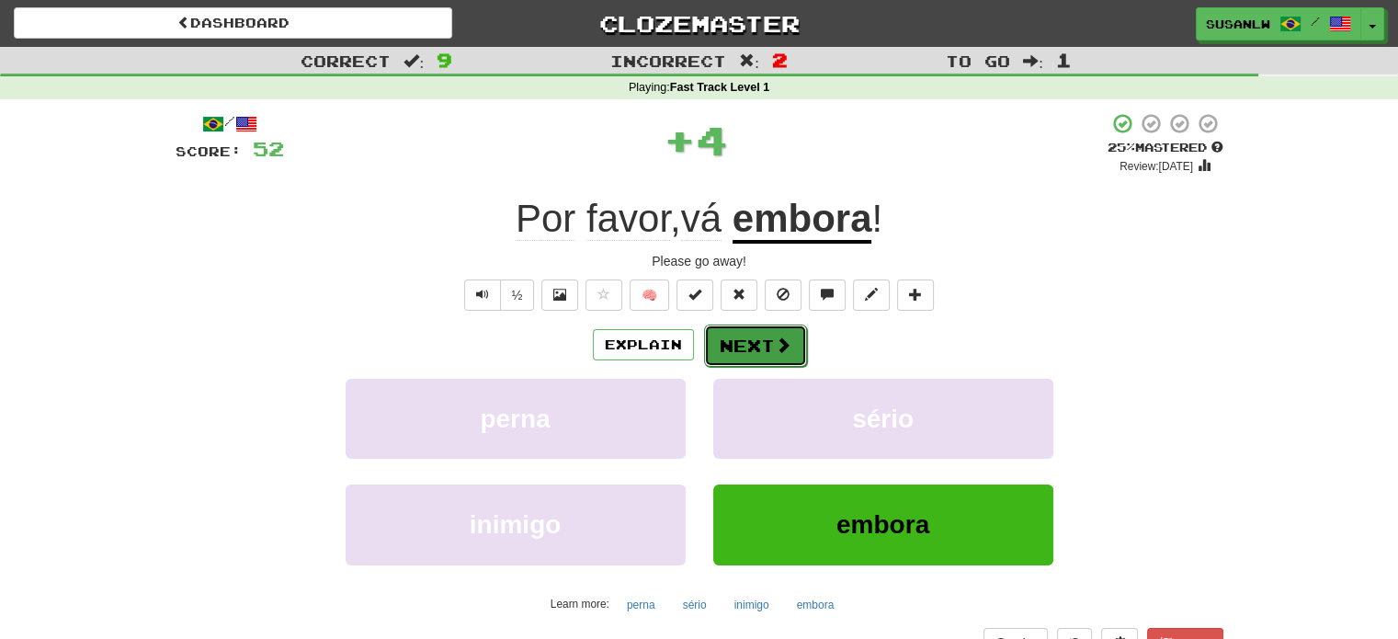
click at [770, 346] on button "Next" at bounding box center [755, 346] width 103 height 42
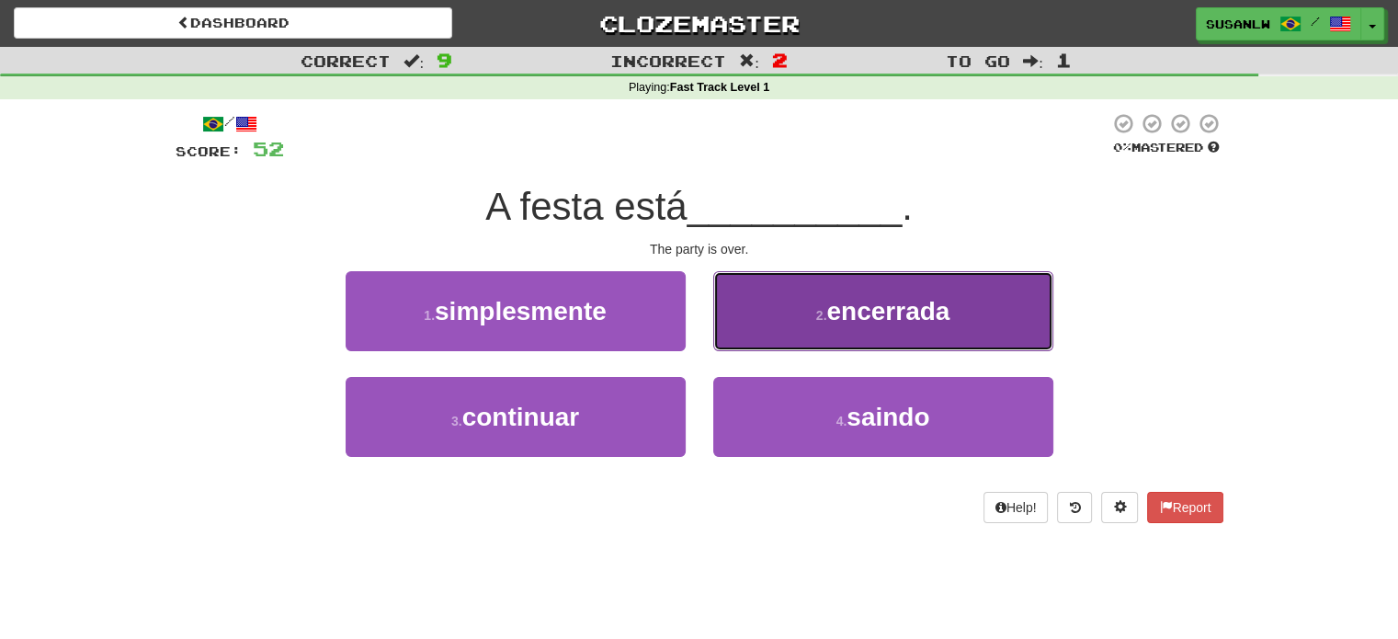
click at [908, 315] on span "encerrada" at bounding box center [887, 311] width 123 height 28
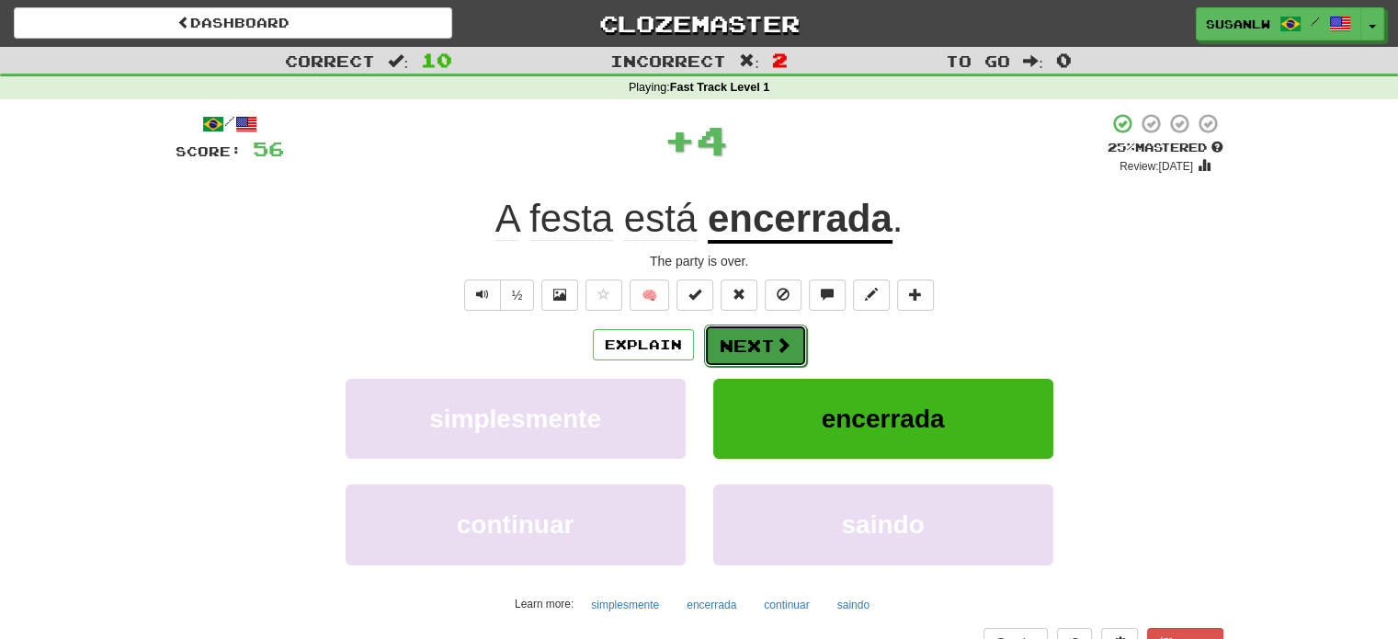
click at [752, 346] on button "Next" at bounding box center [755, 346] width 103 height 42
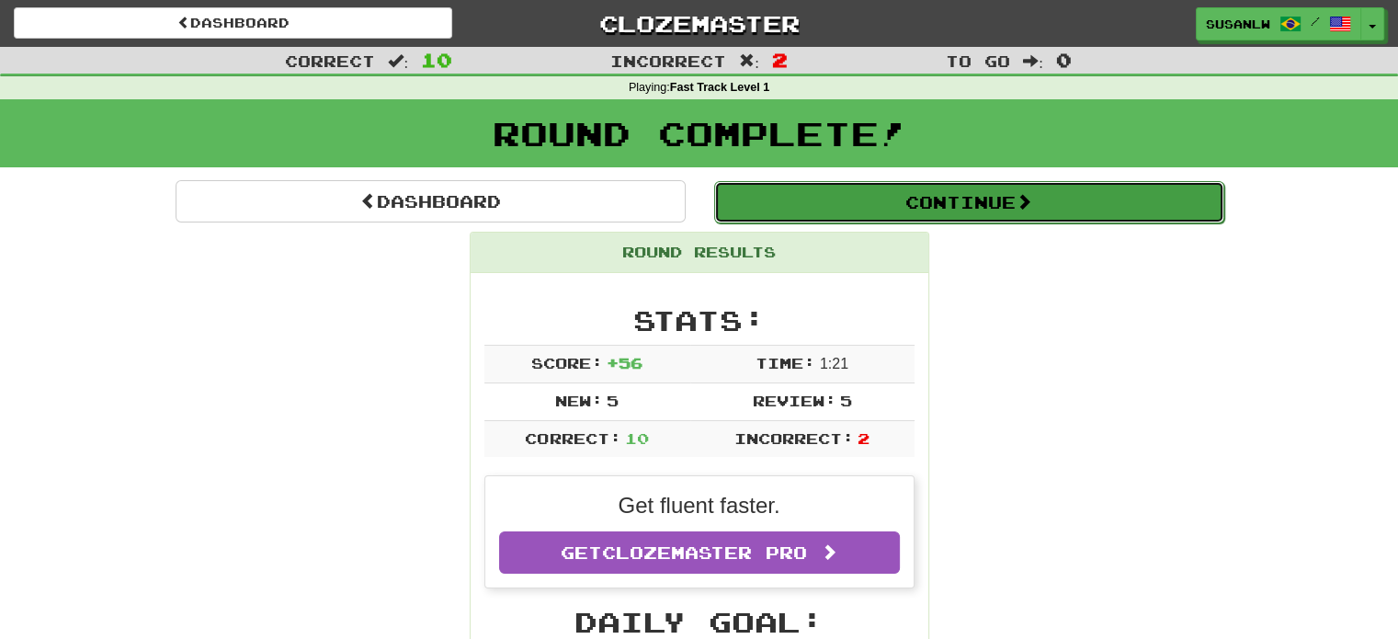
click at [985, 202] on button "Continue" at bounding box center [969, 202] width 510 height 42
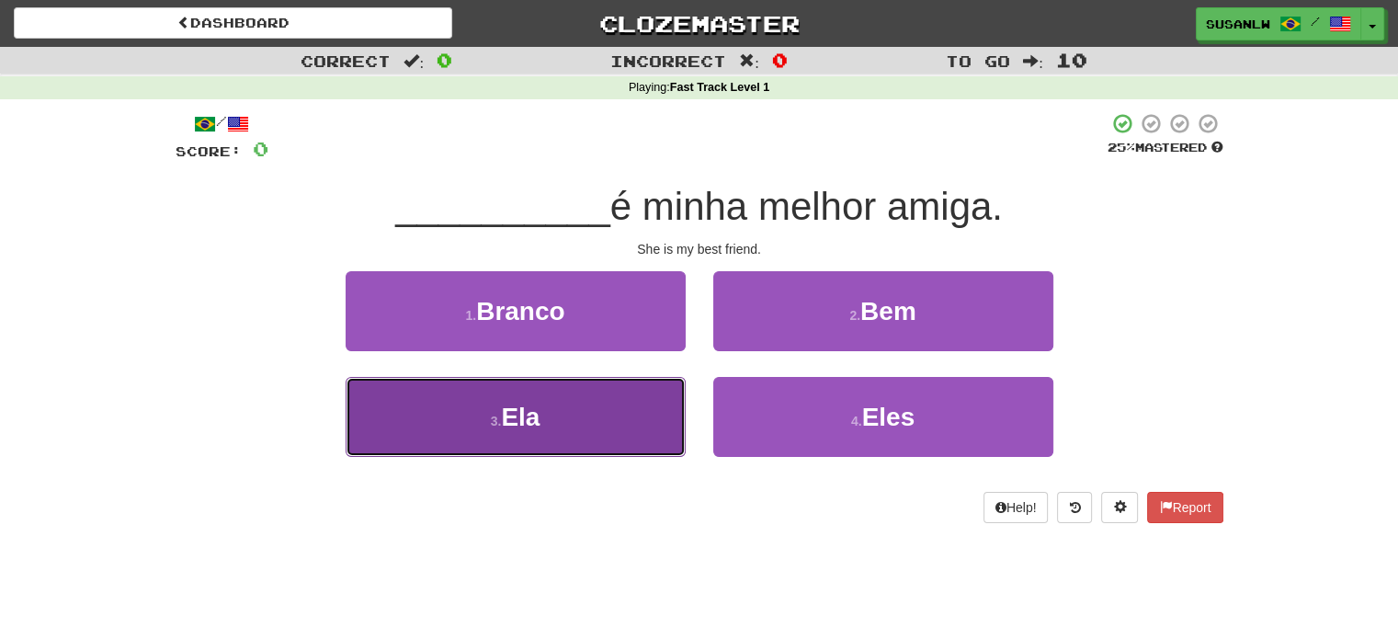
click at [572, 419] on button "3 . Ela" at bounding box center [516, 417] width 340 height 80
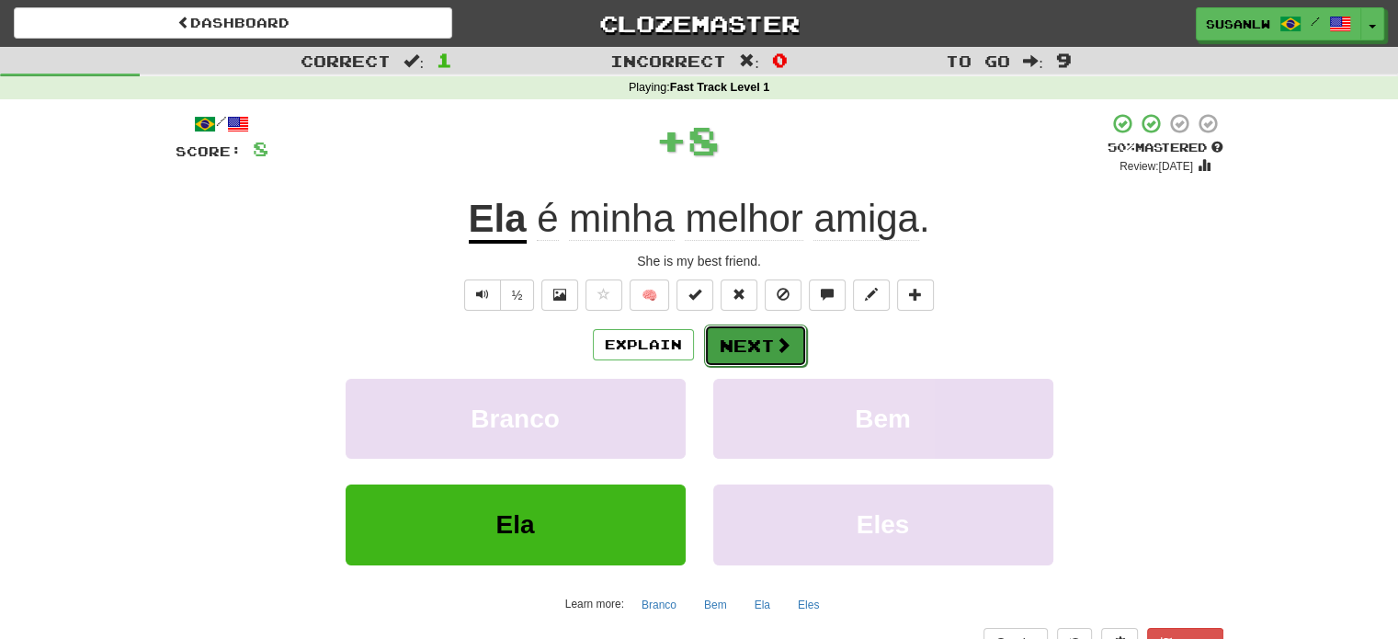
click at [757, 341] on button "Next" at bounding box center [755, 346] width 103 height 42
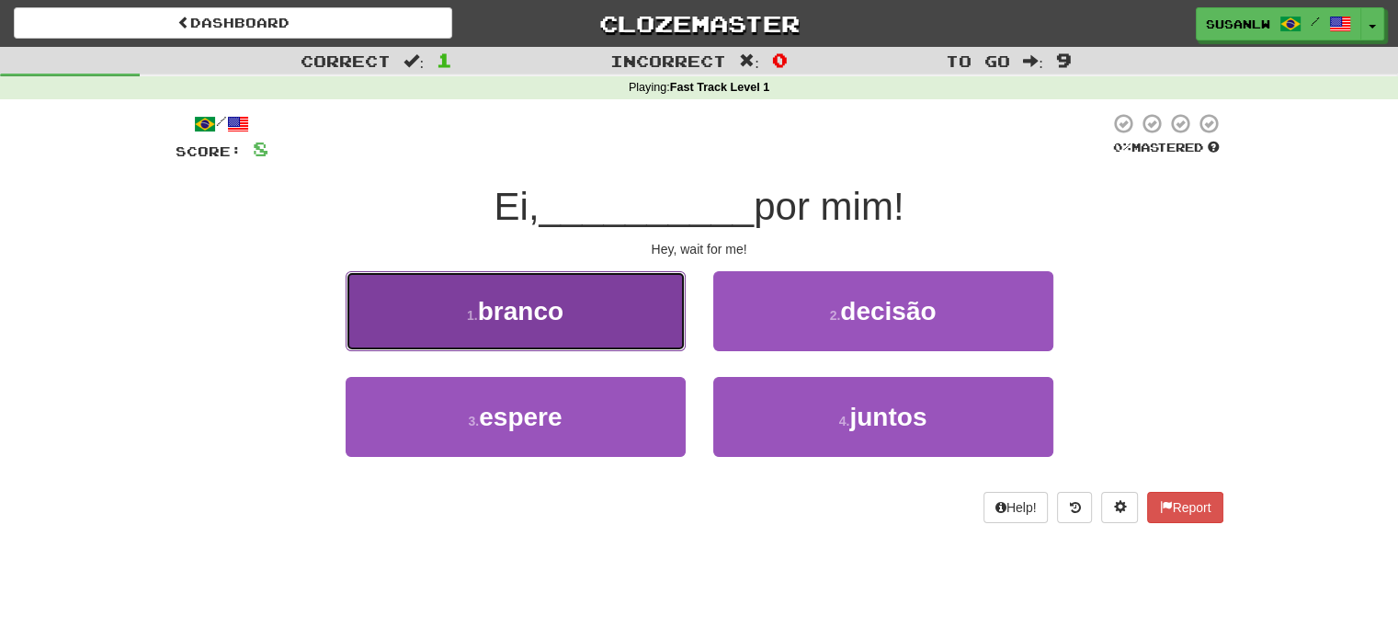
click at [537, 312] on span "branco" at bounding box center [520, 311] width 85 height 28
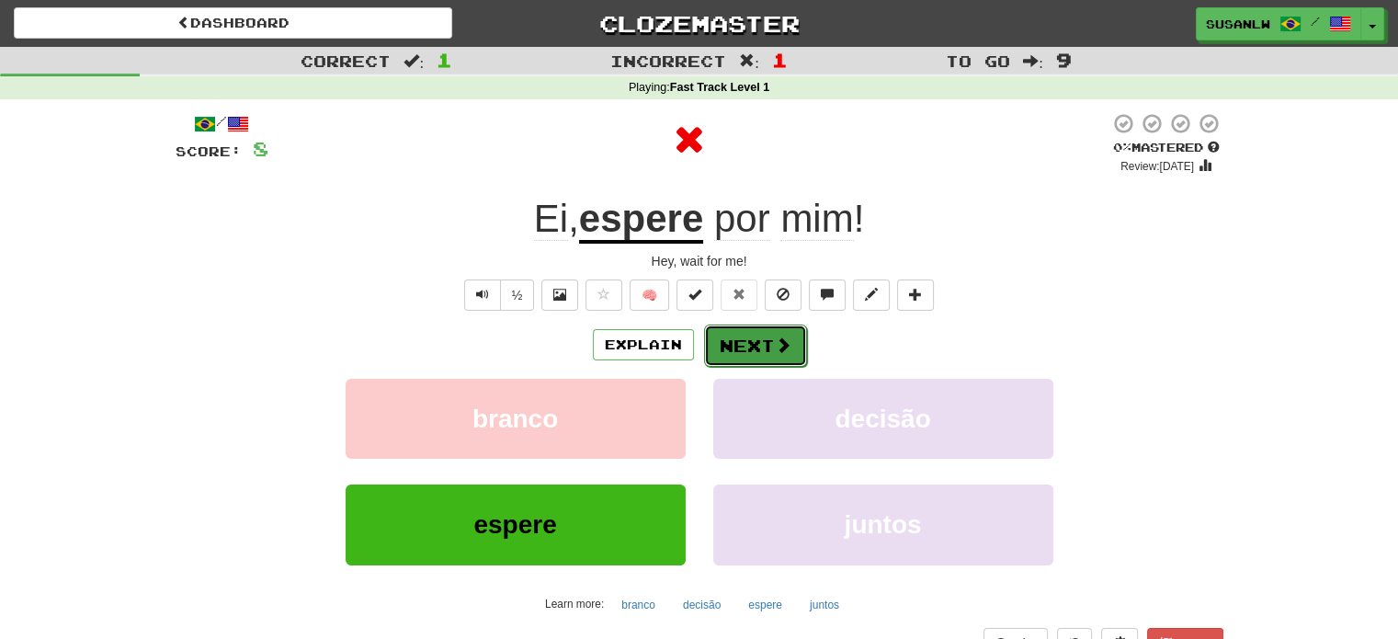
click at [746, 341] on button "Next" at bounding box center [755, 346] width 103 height 42
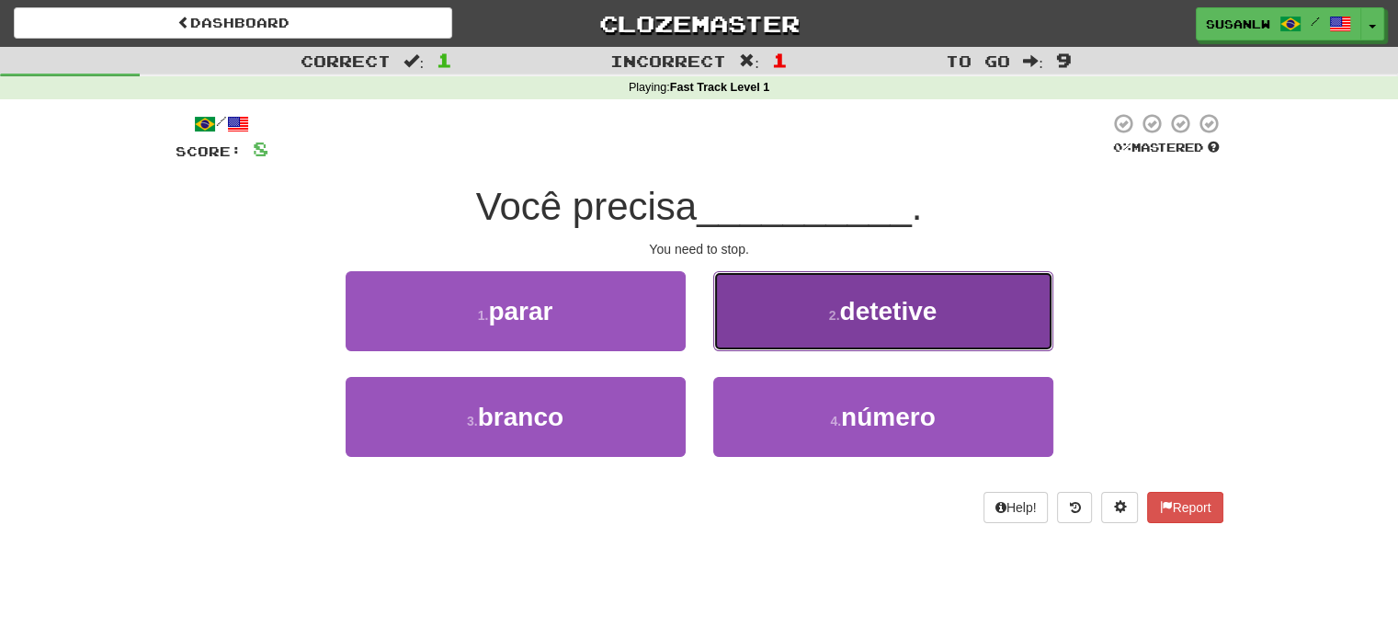
click at [905, 307] on span "detetive" at bounding box center [887, 311] width 97 height 28
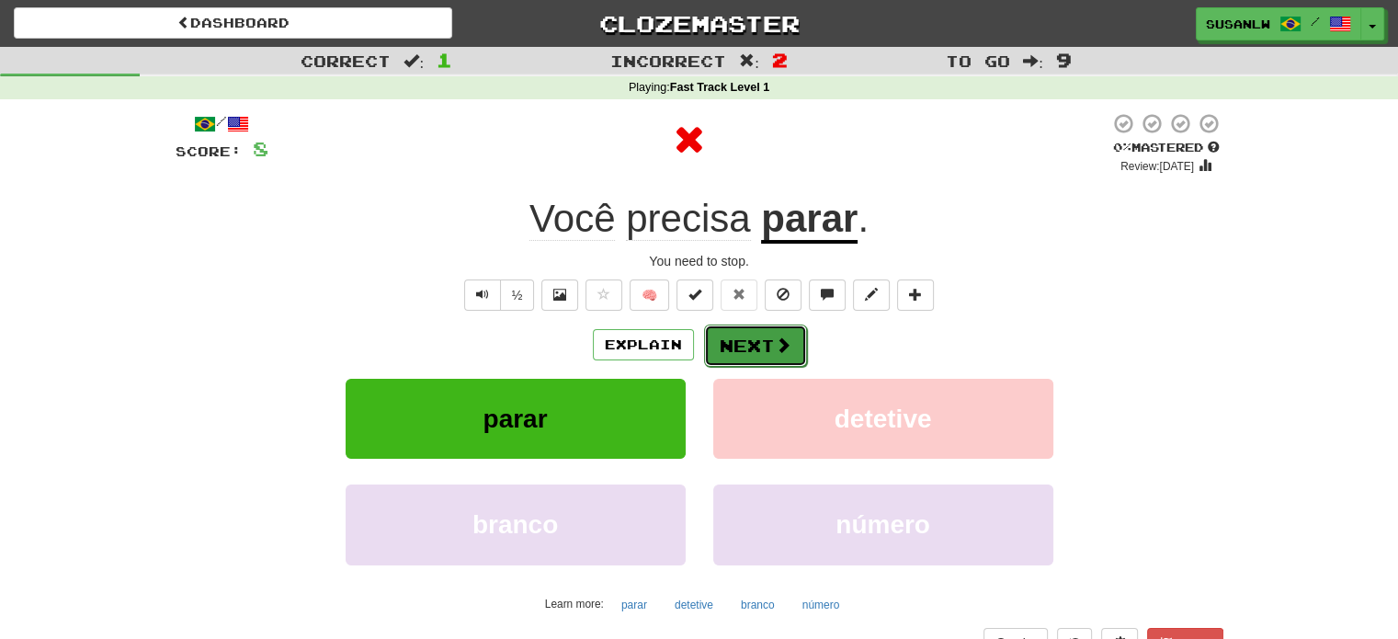
click at [736, 343] on button "Next" at bounding box center [755, 346] width 103 height 42
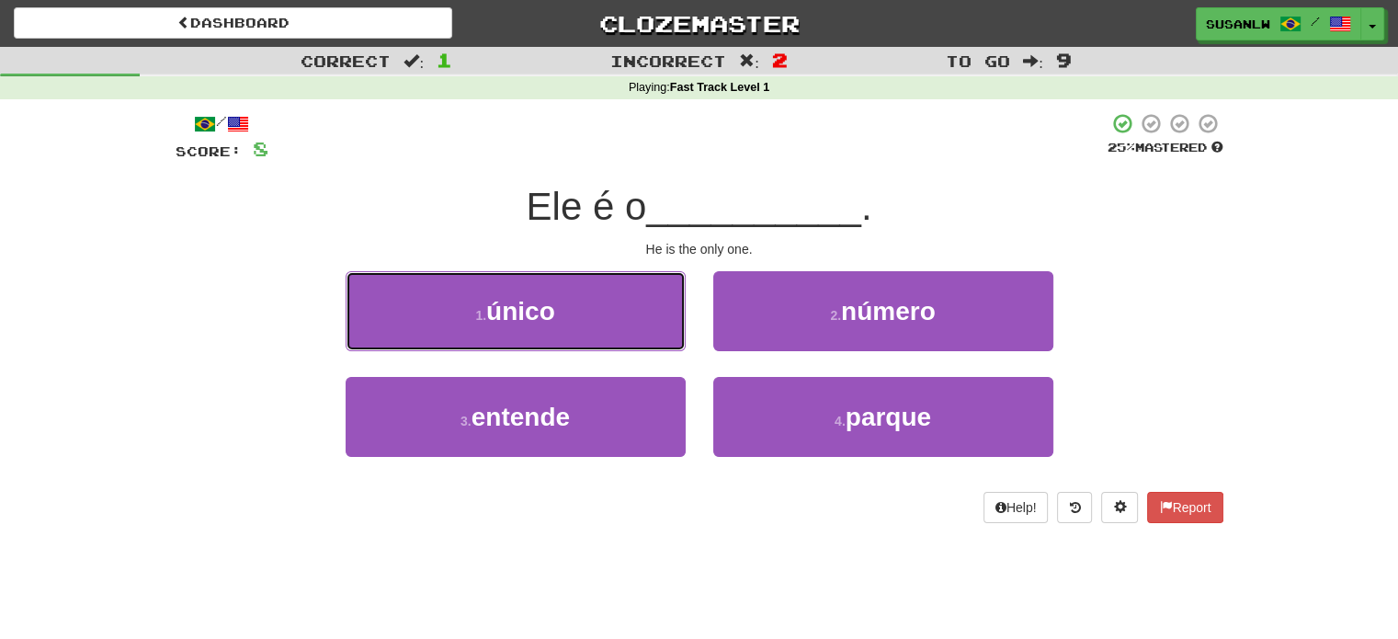
drag, startPoint x: 537, startPoint y: 303, endPoint x: 584, endPoint y: 285, distance: 50.4
click at [537, 302] on span "único" at bounding box center [520, 311] width 69 height 28
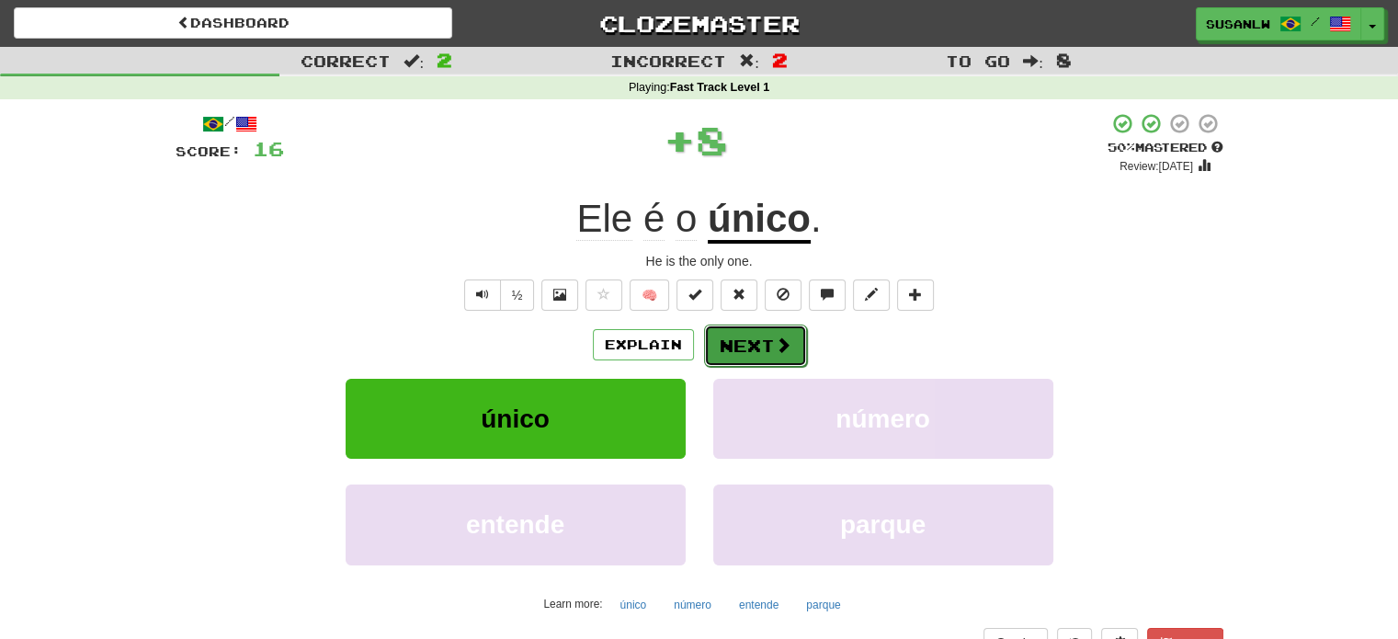
click at [765, 347] on button "Next" at bounding box center [755, 346] width 103 height 42
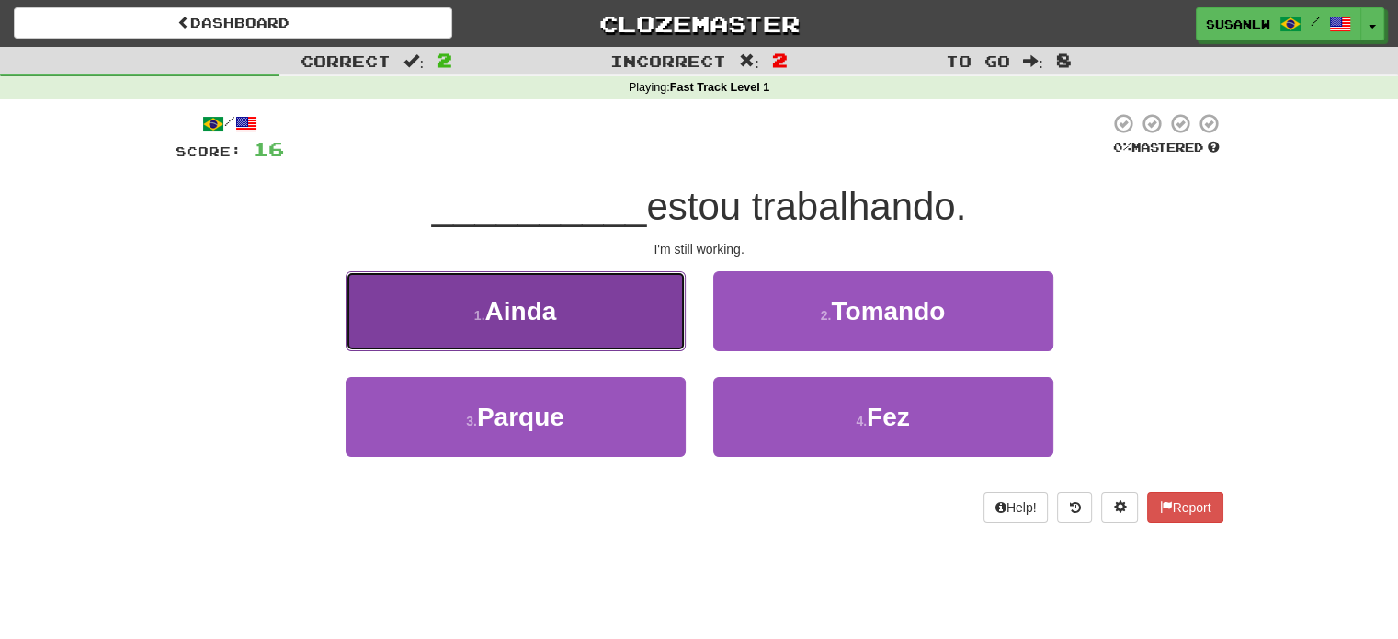
click at [554, 302] on span "Ainda" at bounding box center [520, 311] width 72 height 28
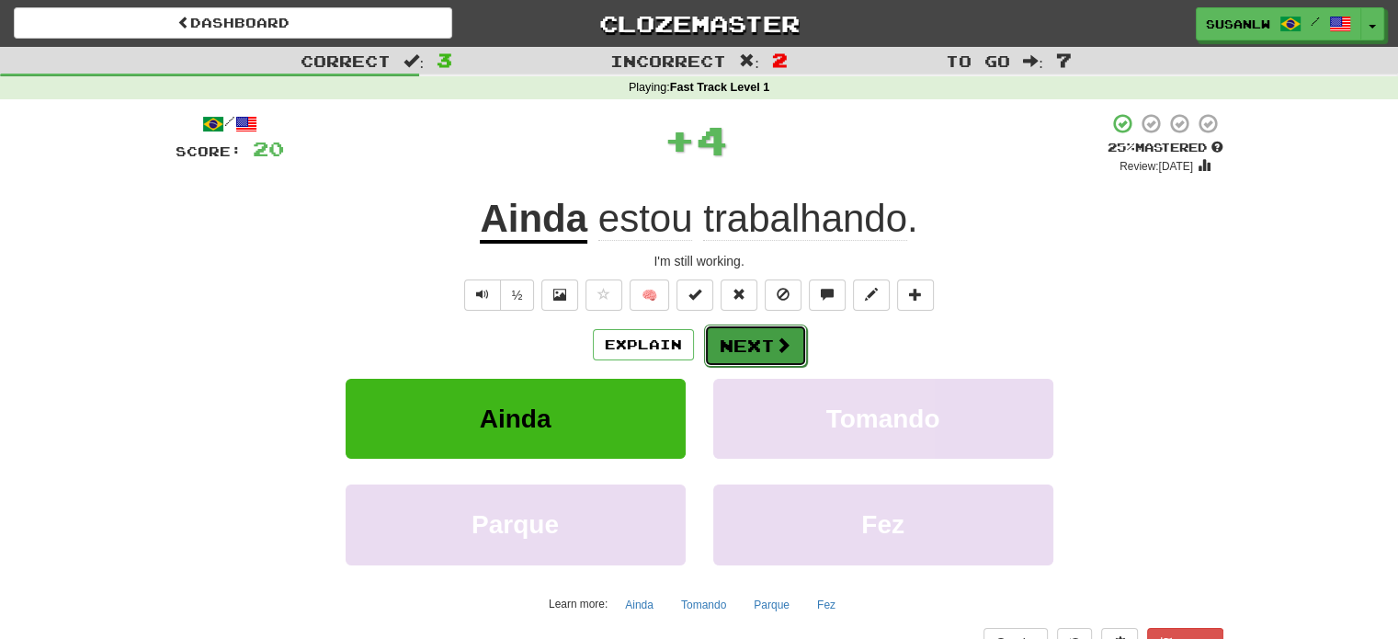
click at [746, 348] on button "Next" at bounding box center [755, 346] width 103 height 42
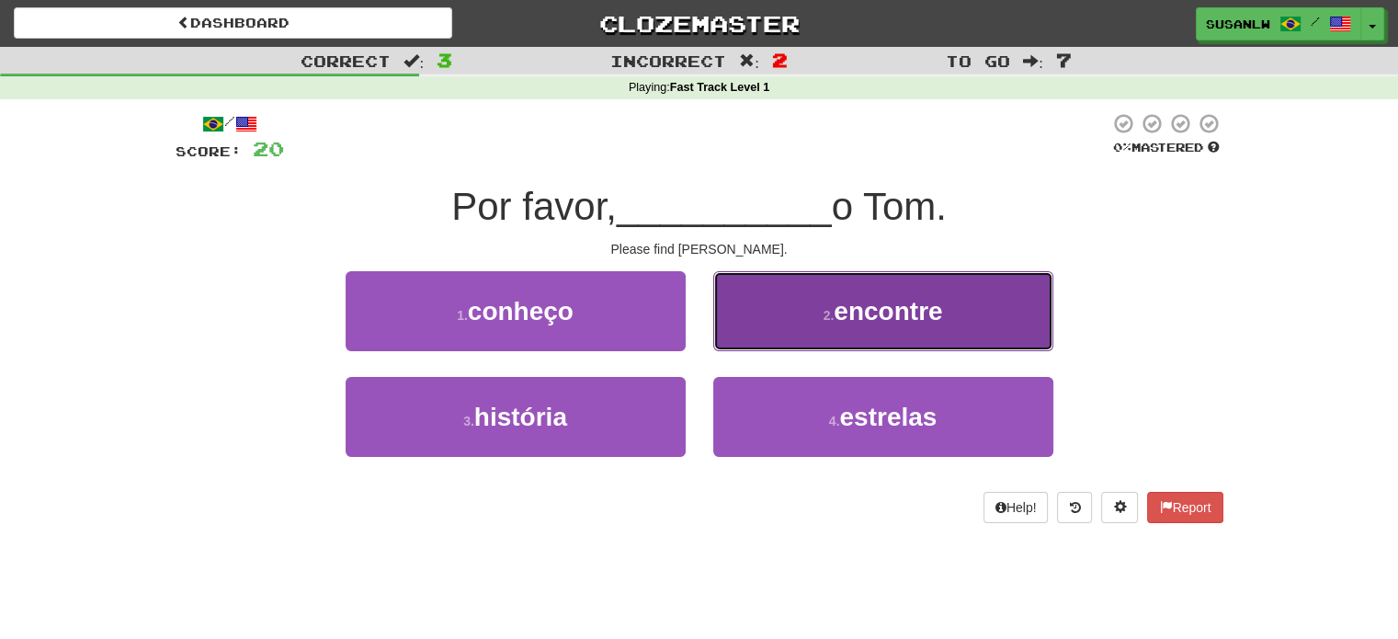
click at [911, 306] on span "encontre" at bounding box center [888, 311] width 108 height 28
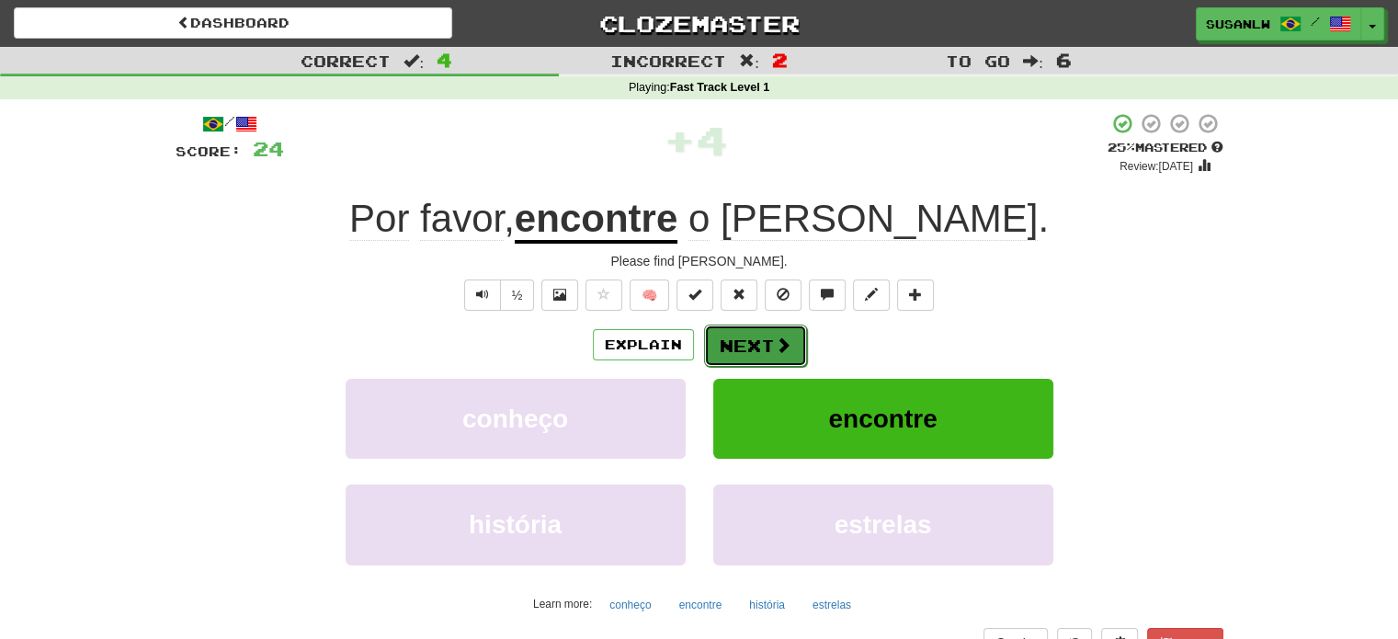
click at [769, 356] on button "Next" at bounding box center [755, 346] width 103 height 42
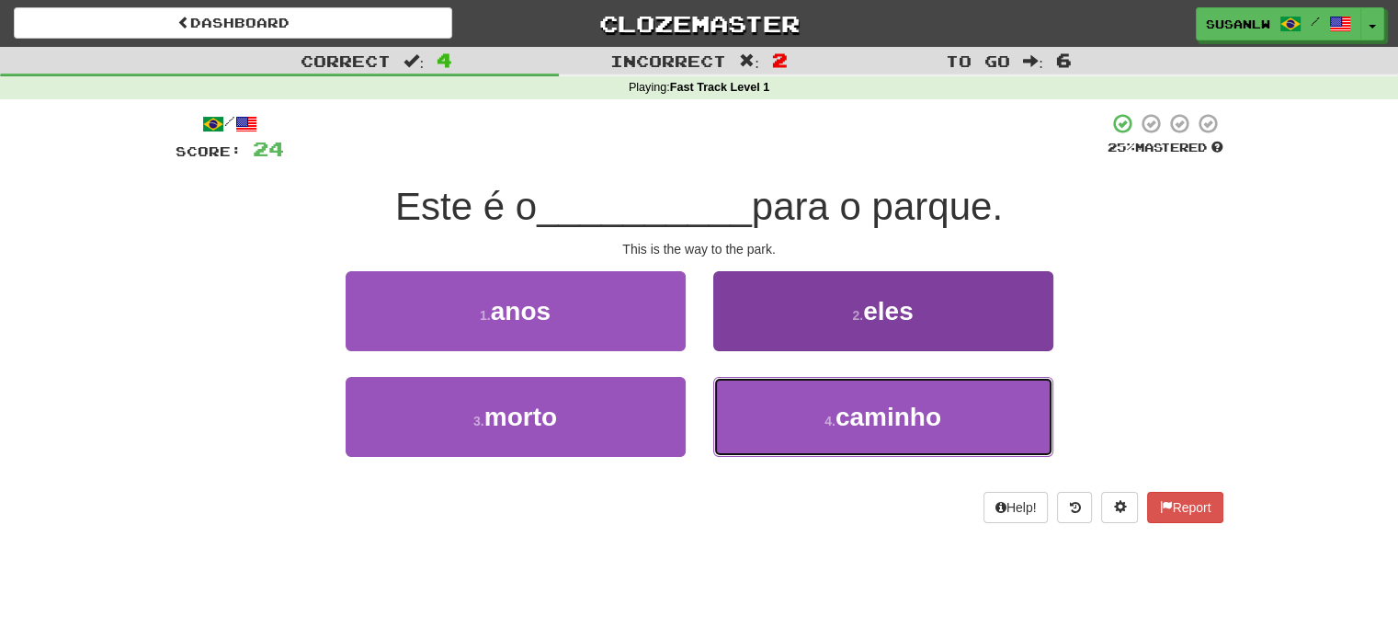
drag, startPoint x: 866, startPoint y: 417, endPoint x: 847, endPoint y: 408, distance: 21.4
click at [860, 416] on span "caminho" at bounding box center [889, 417] width 106 height 28
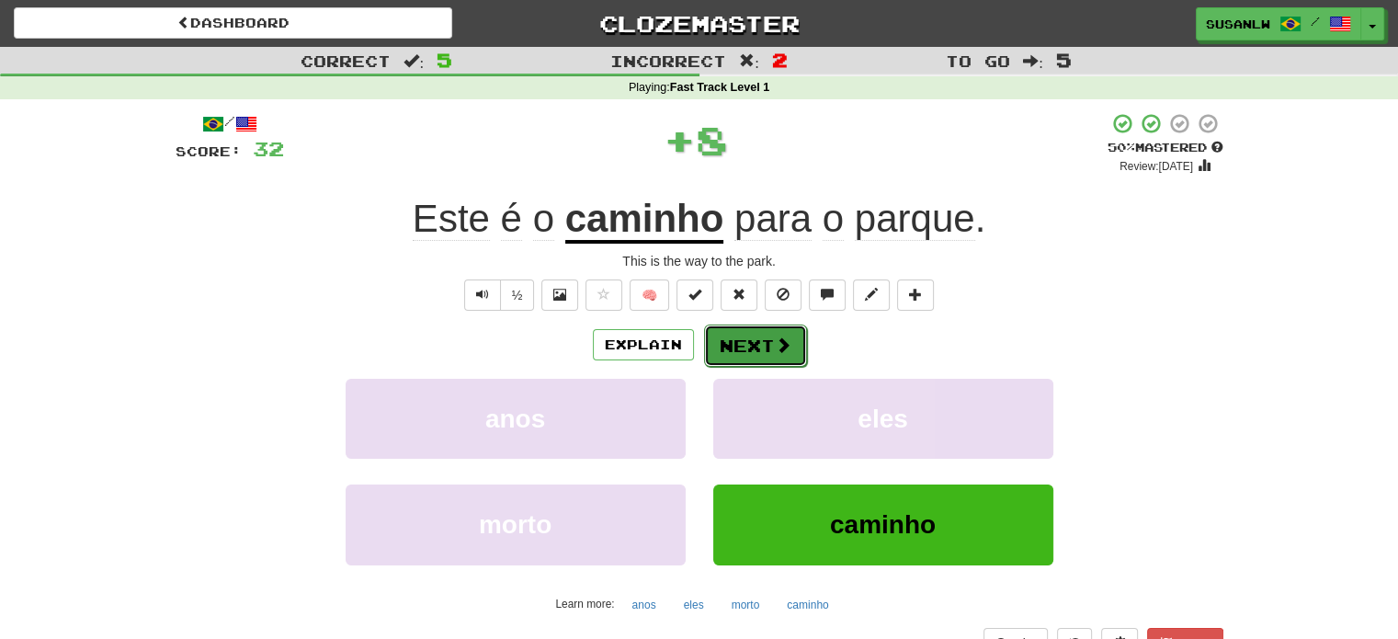
click at [765, 339] on button "Next" at bounding box center [755, 346] width 103 height 42
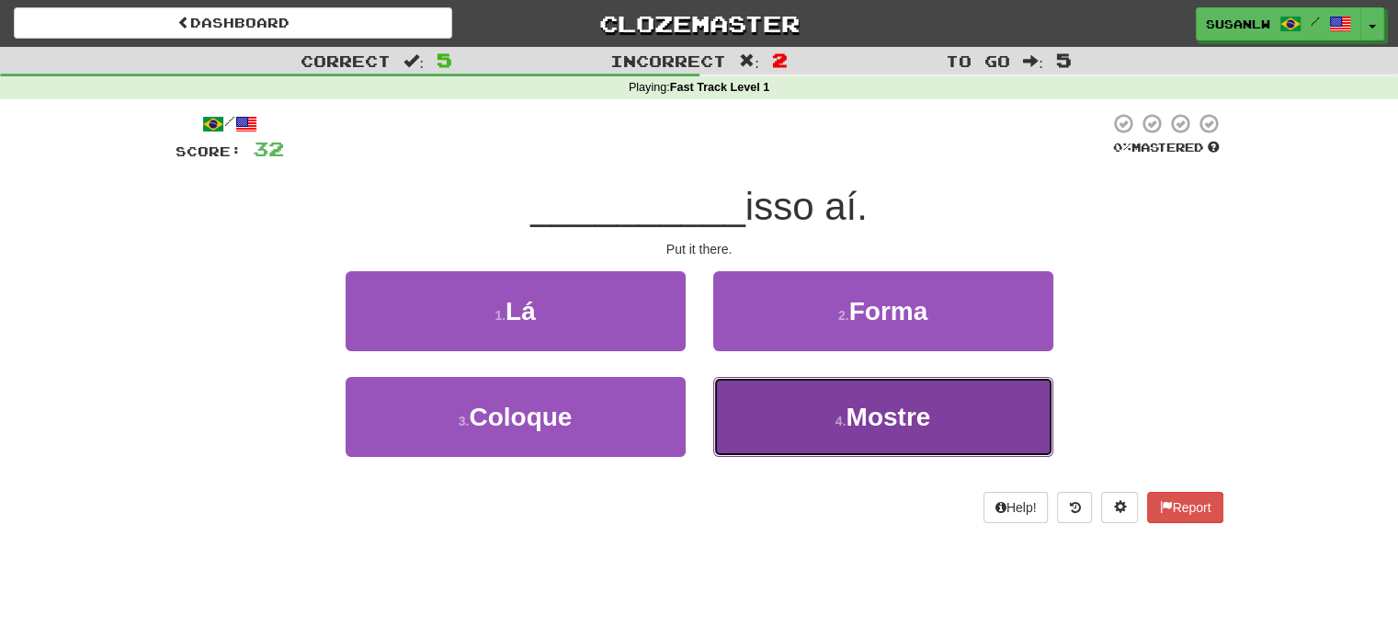
click at [877, 417] on span "Mostre" at bounding box center [888, 417] width 85 height 28
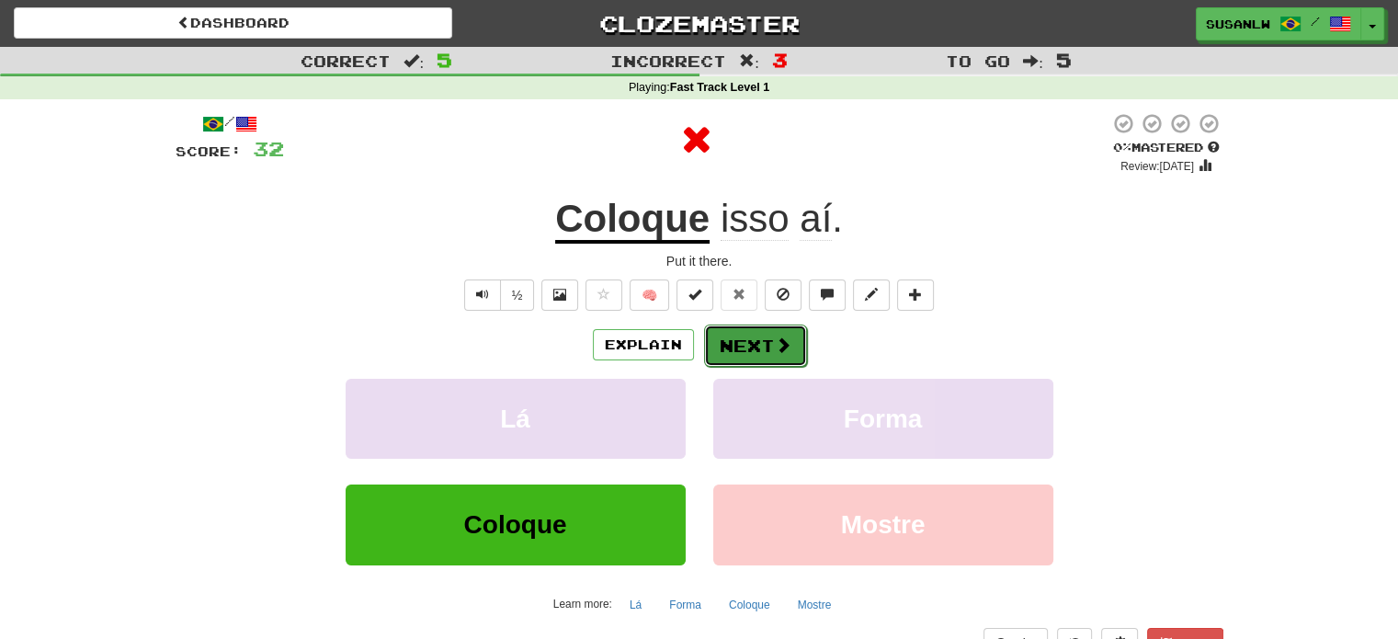
click at [769, 341] on button "Next" at bounding box center [755, 346] width 103 height 42
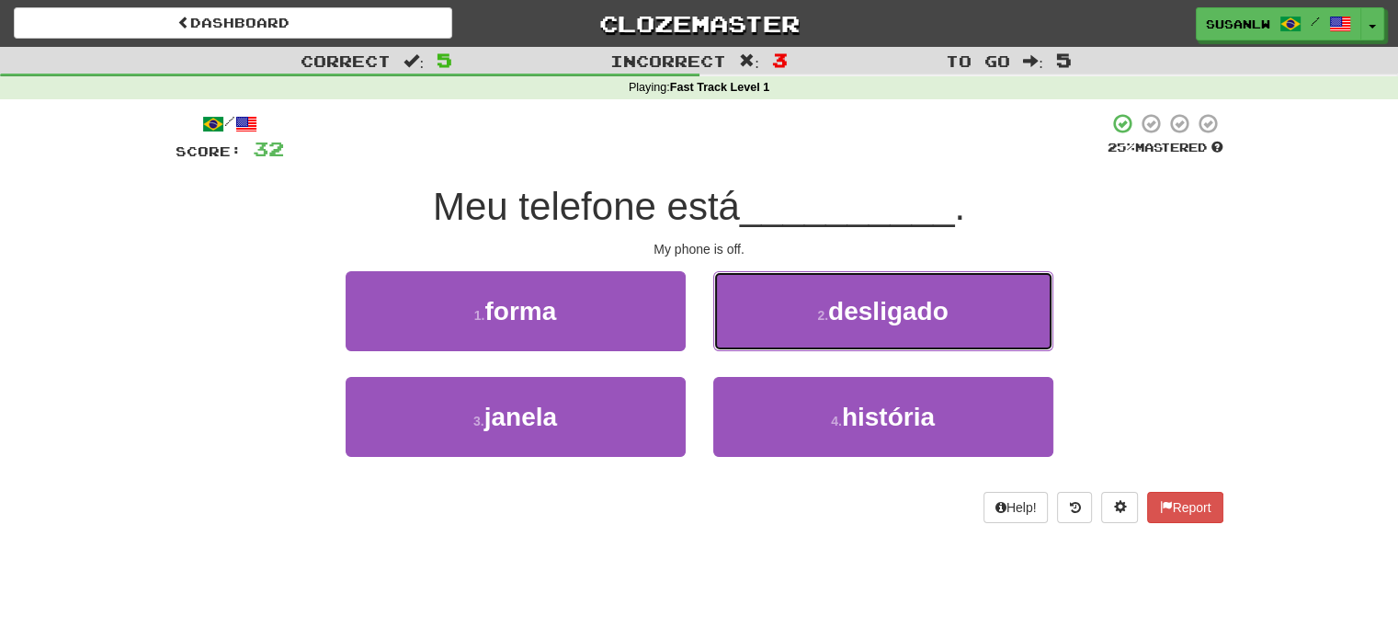
click at [941, 317] on span "desligado" at bounding box center [888, 311] width 120 height 28
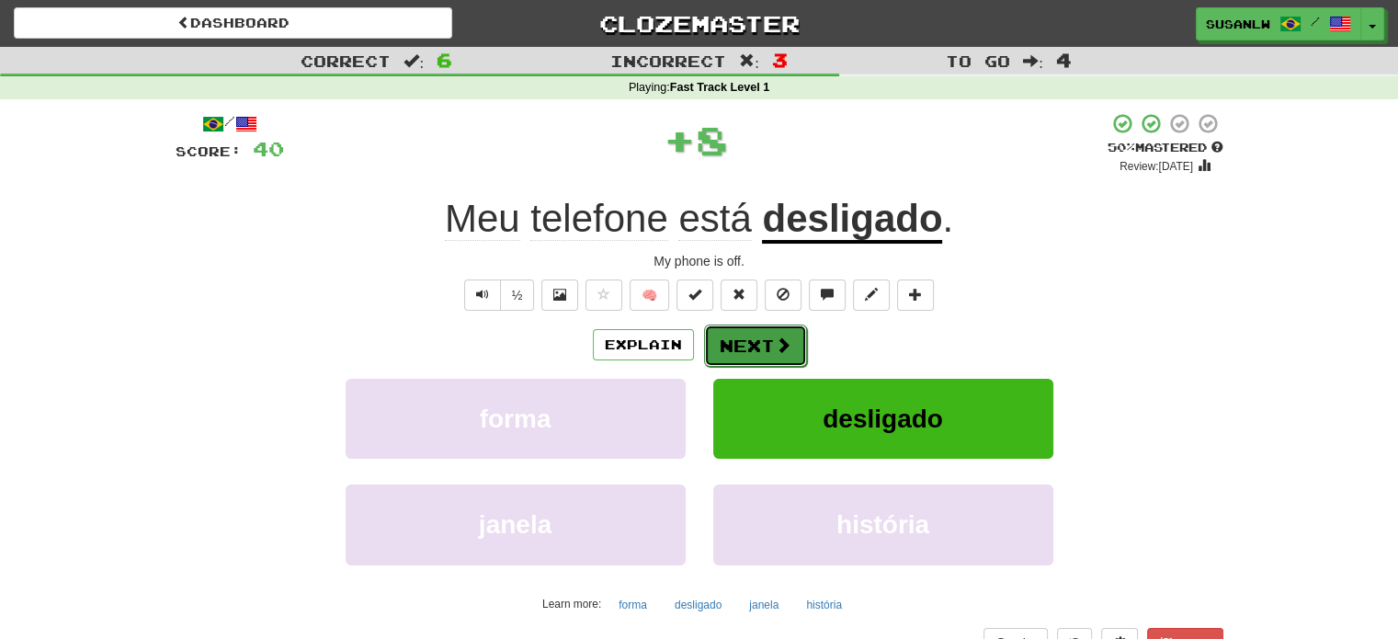
click at [770, 342] on button "Next" at bounding box center [755, 346] width 103 height 42
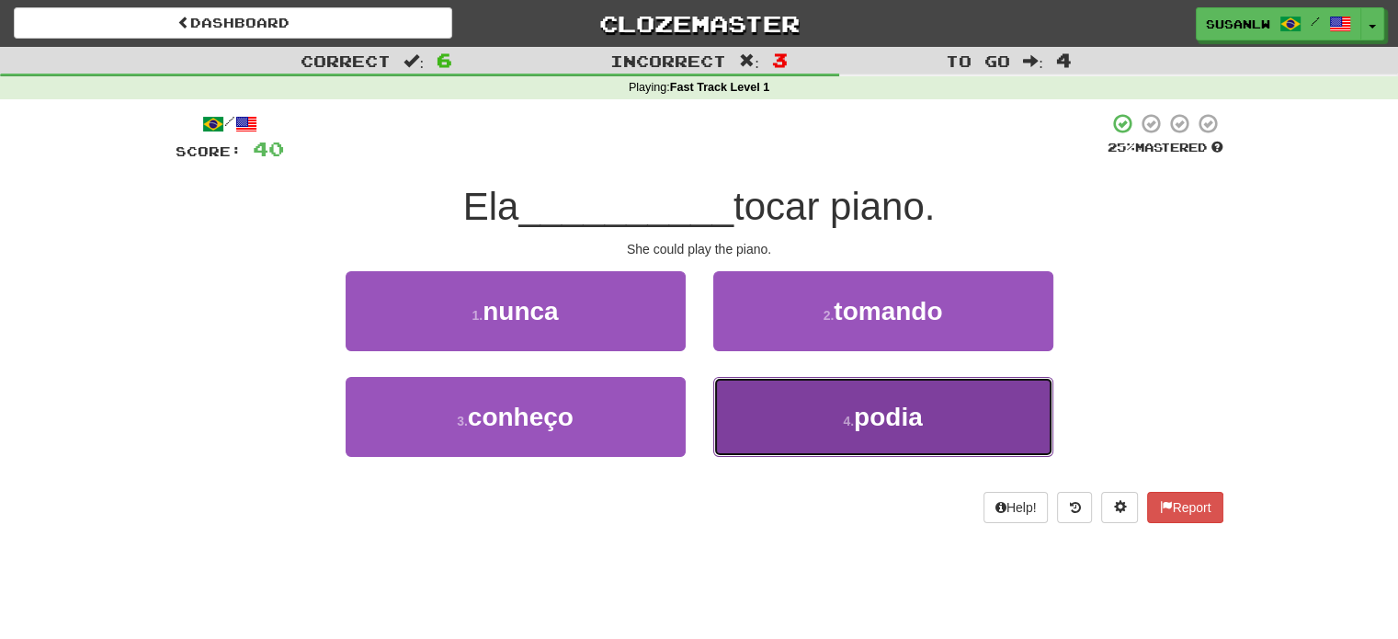
click at [883, 413] on span "podia" at bounding box center [888, 417] width 69 height 28
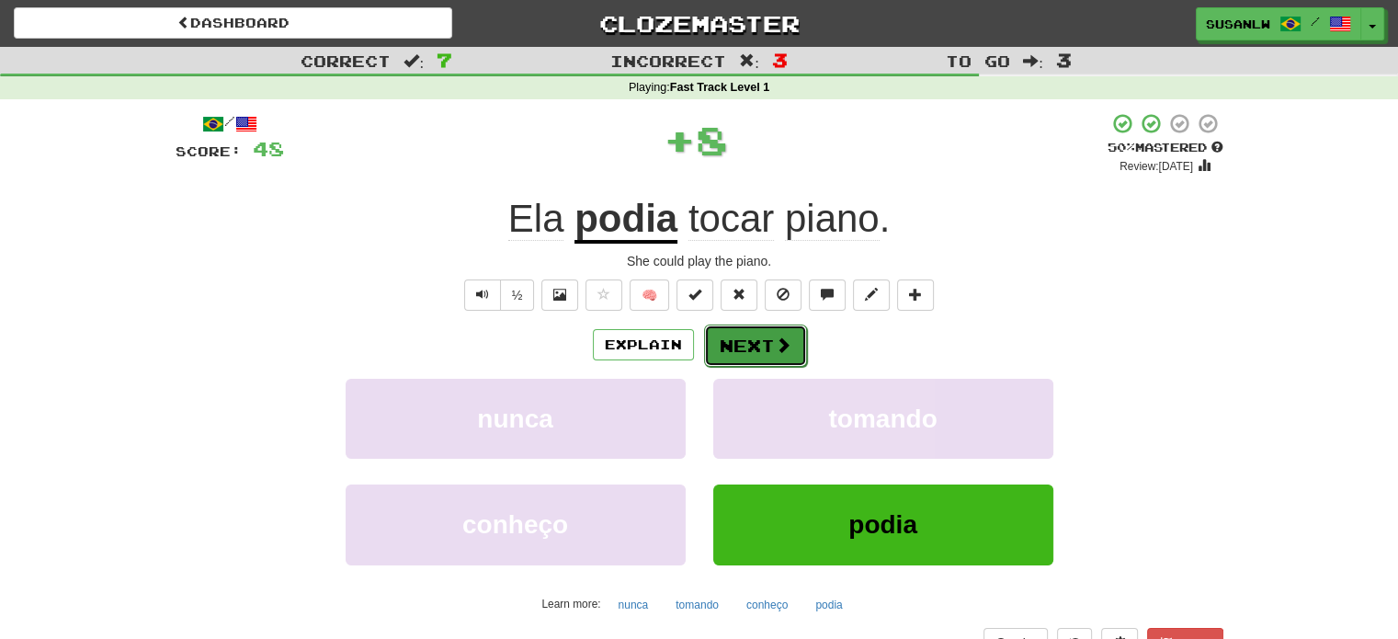
click at [746, 333] on button "Next" at bounding box center [755, 346] width 103 height 42
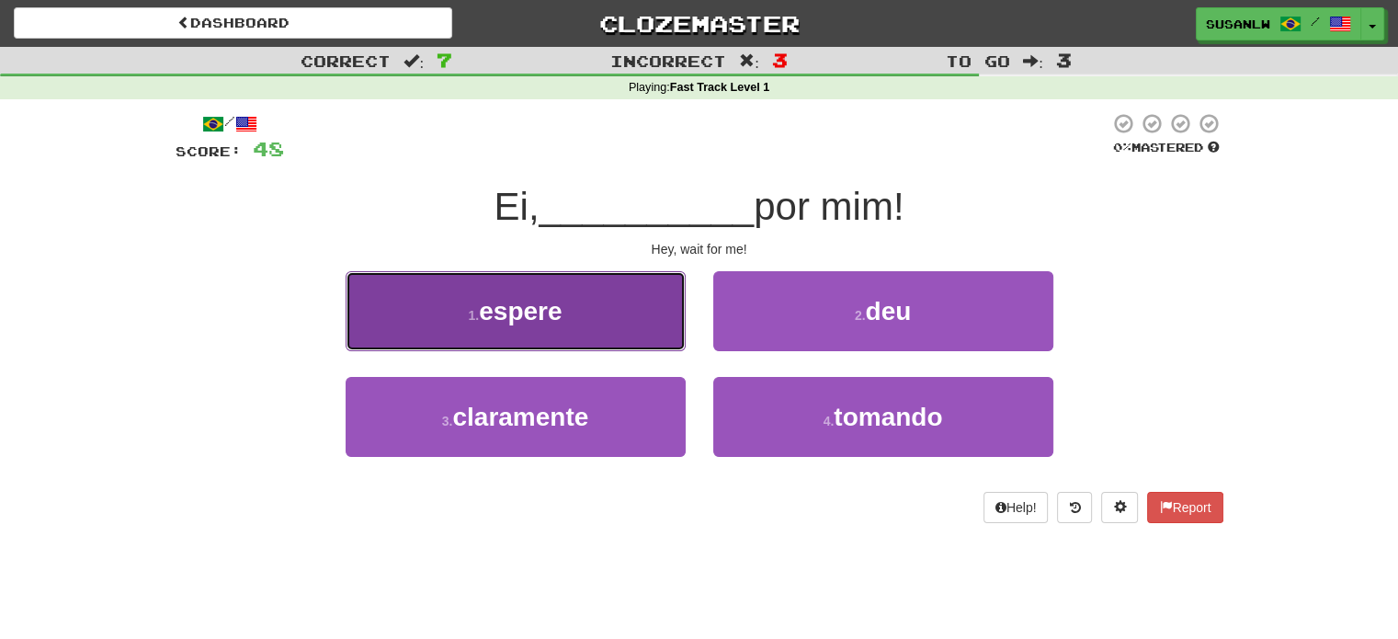
click at [633, 311] on button "1 . espere" at bounding box center [516, 311] width 340 height 80
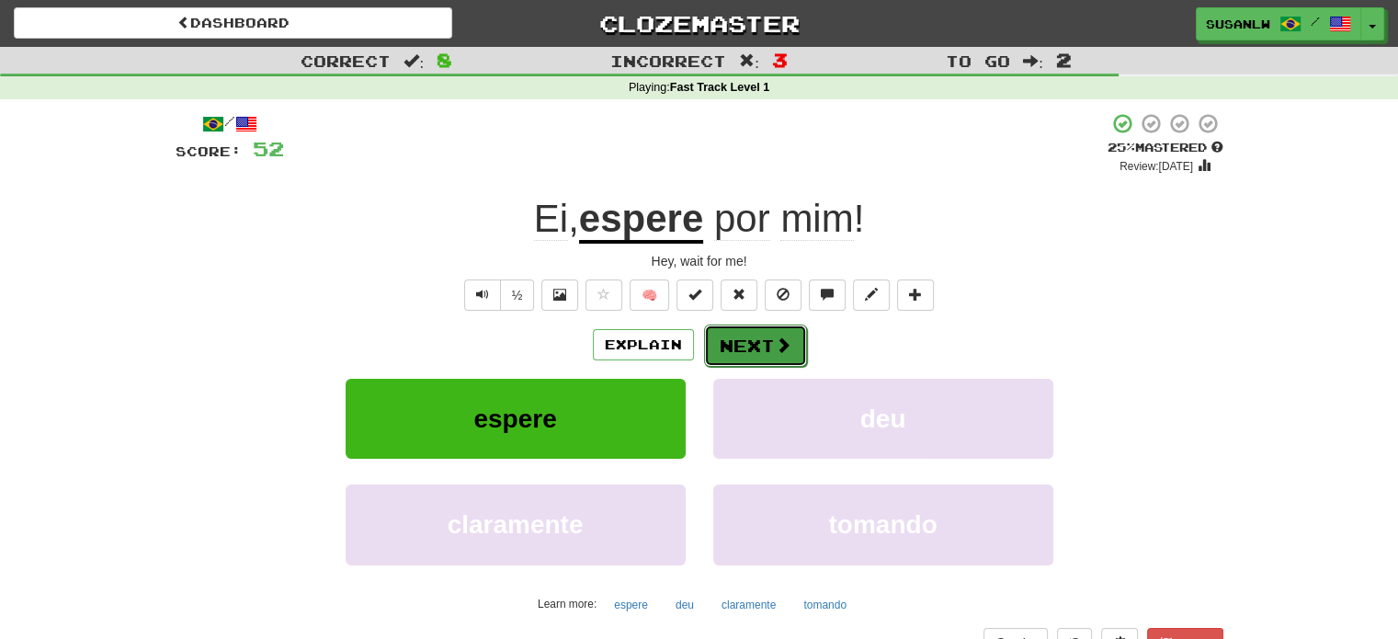
click at [761, 350] on button "Next" at bounding box center [755, 346] width 103 height 42
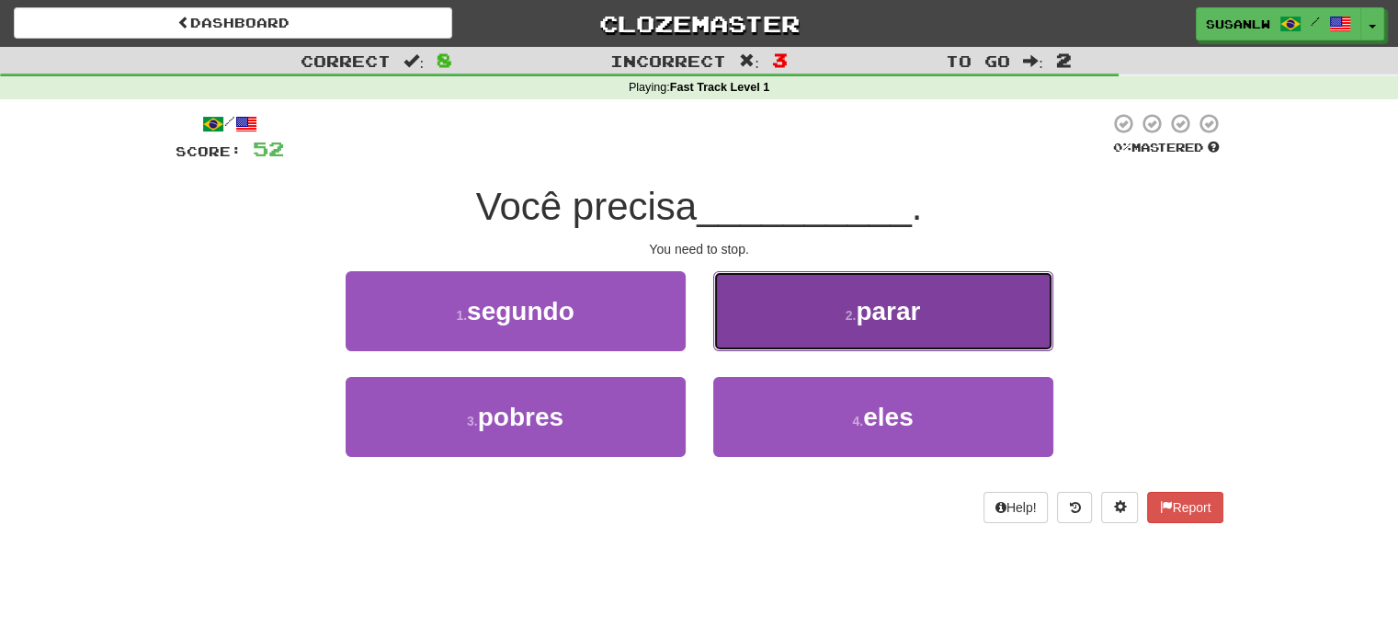
click at [892, 305] on span "parar" at bounding box center [888, 311] width 64 height 28
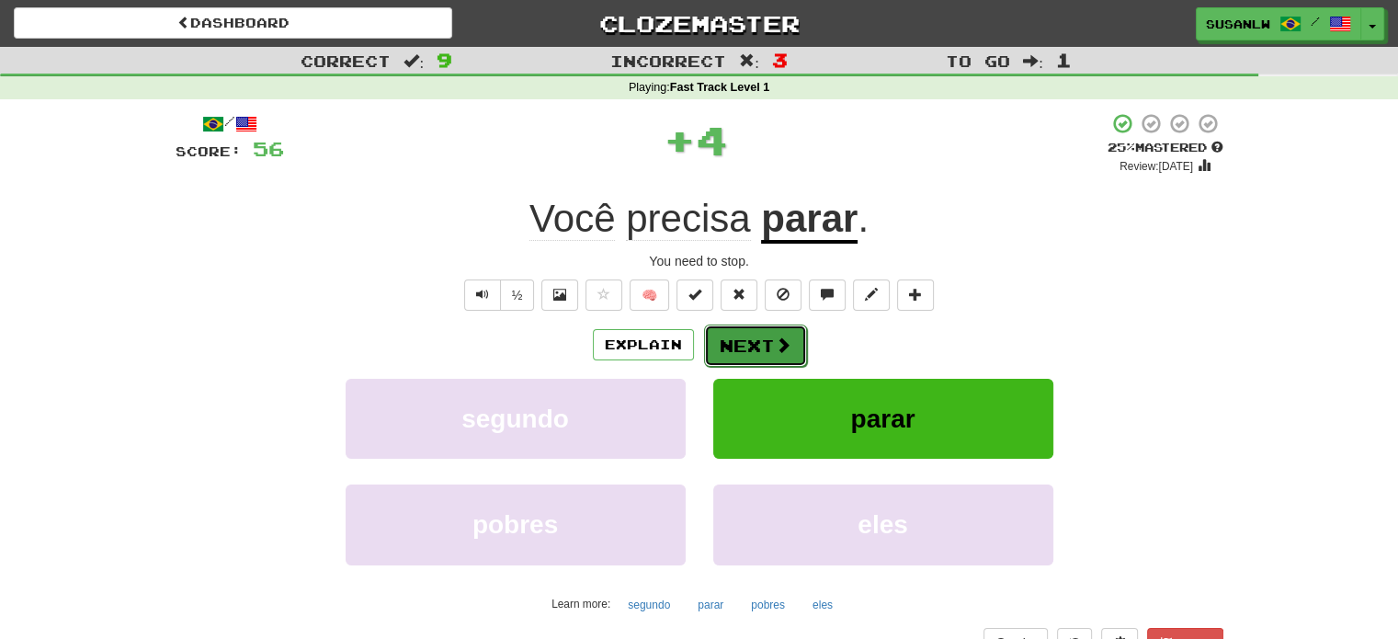
click at [739, 343] on button "Next" at bounding box center [755, 346] width 103 height 42
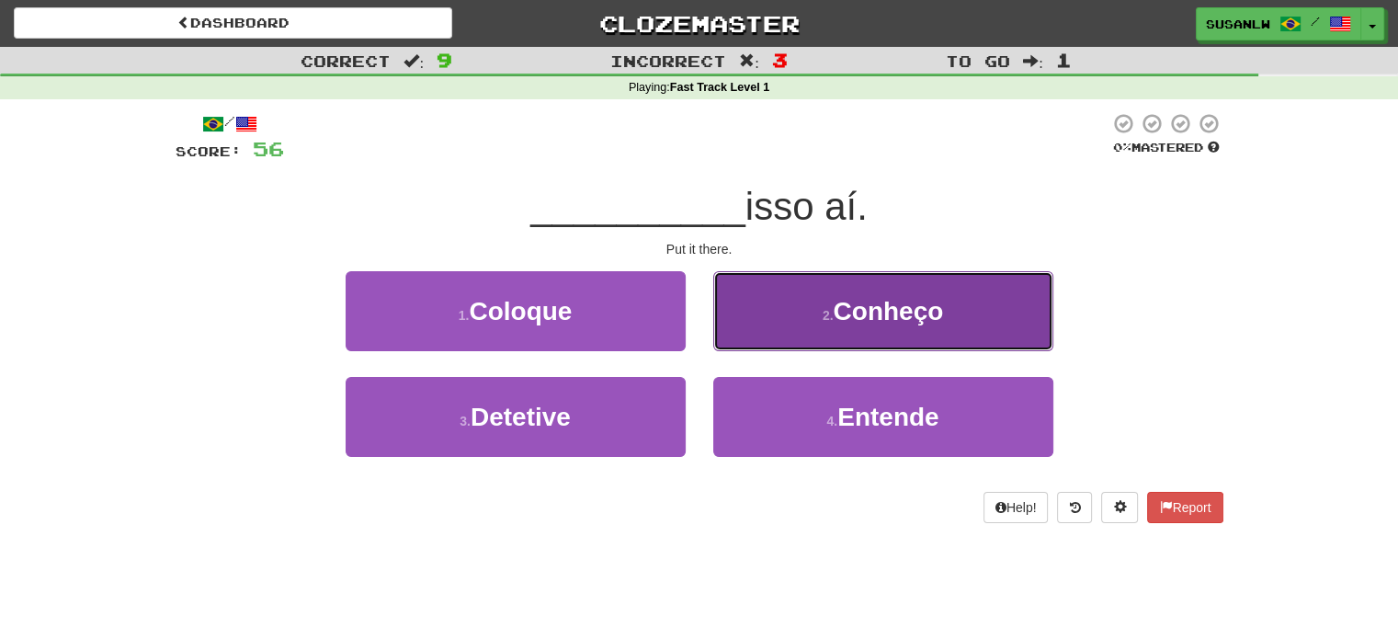
click at [850, 308] on span "Conheço" at bounding box center [888, 311] width 110 height 28
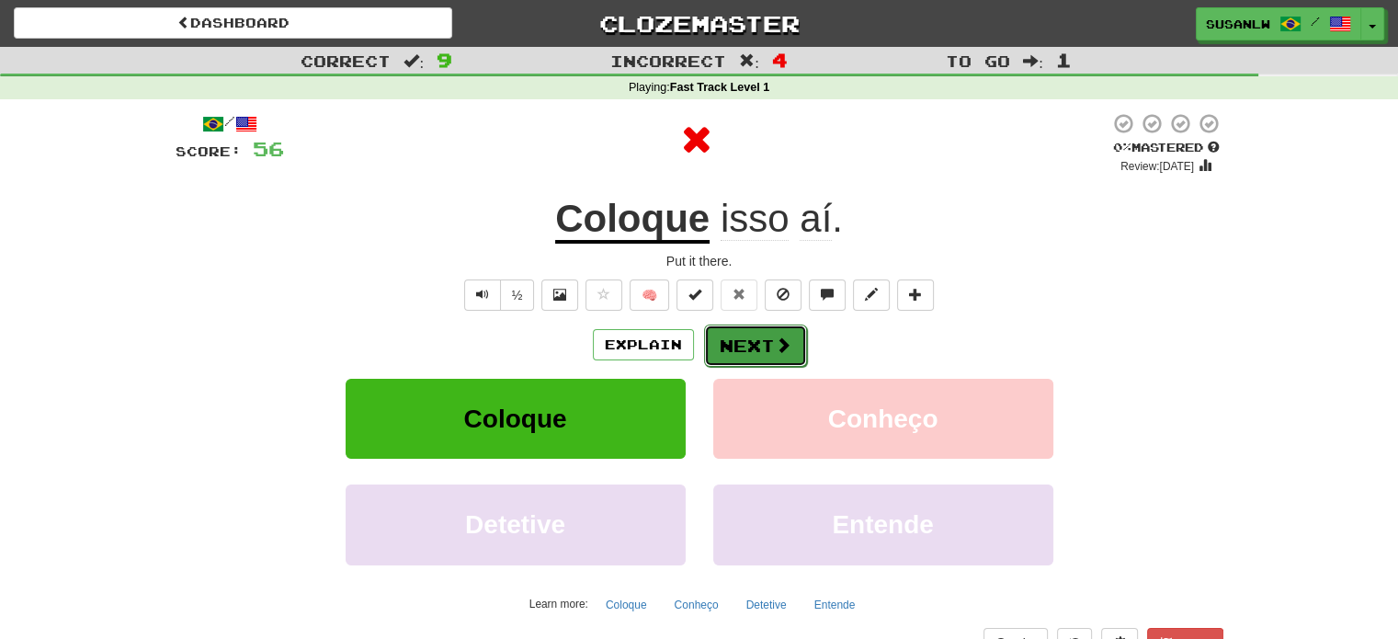
click at [754, 338] on button "Next" at bounding box center [755, 346] width 103 height 42
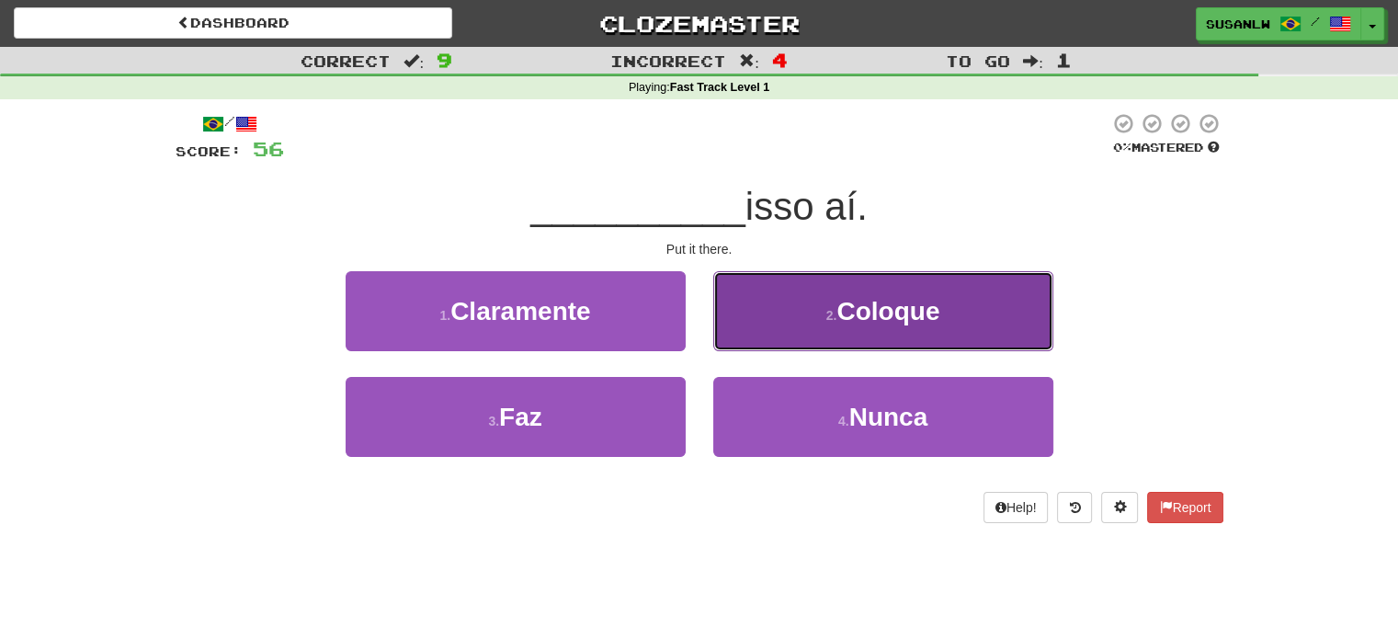
click at [847, 307] on span "Coloque" at bounding box center [888, 311] width 103 height 28
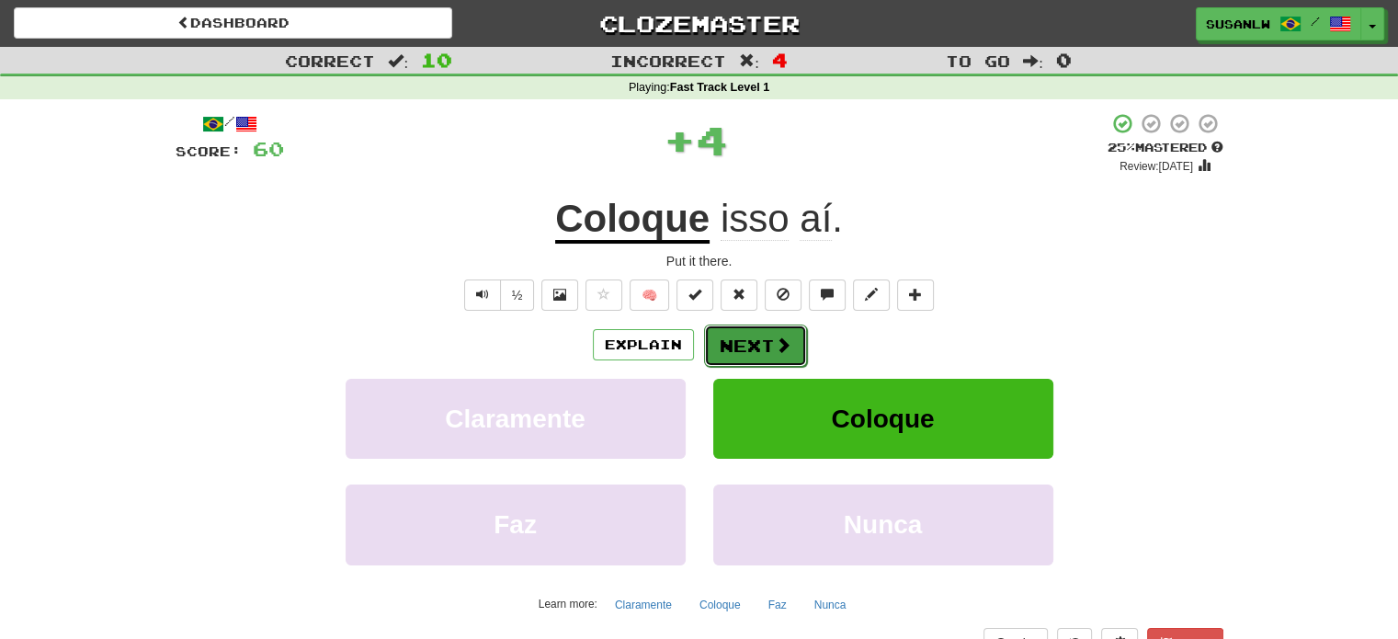
click at [765, 337] on button "Next" at bounding box center [755, 346] width 103 height 42
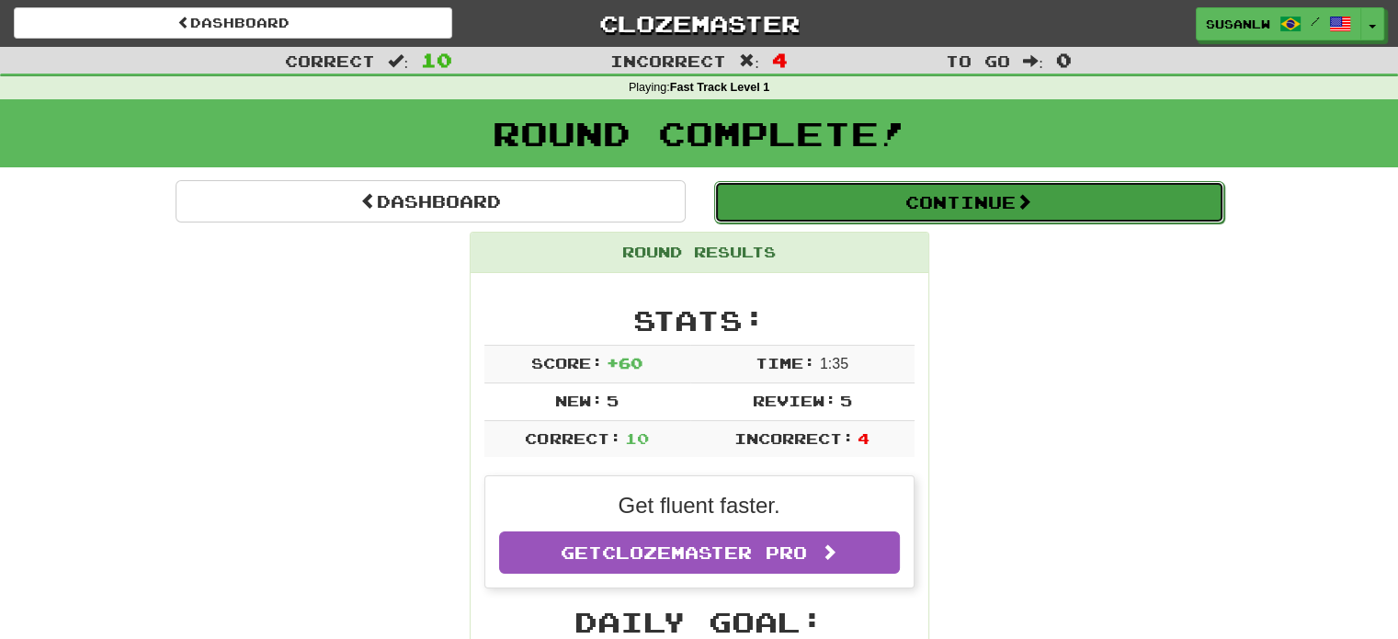
click at [962, 203] on button "Continue" at bounding box center [969, 202] width 510 height 42
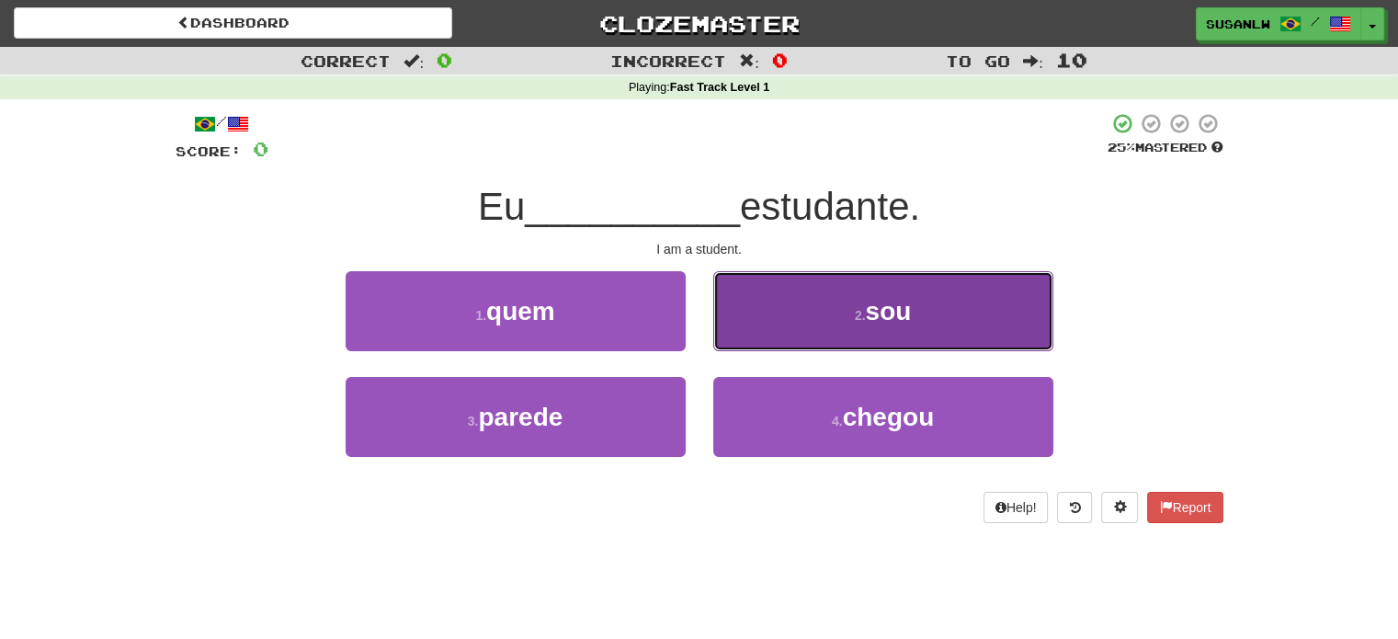
click at [871, 312] on span "sou" at bounding box center [888, 311] width 46 height 28
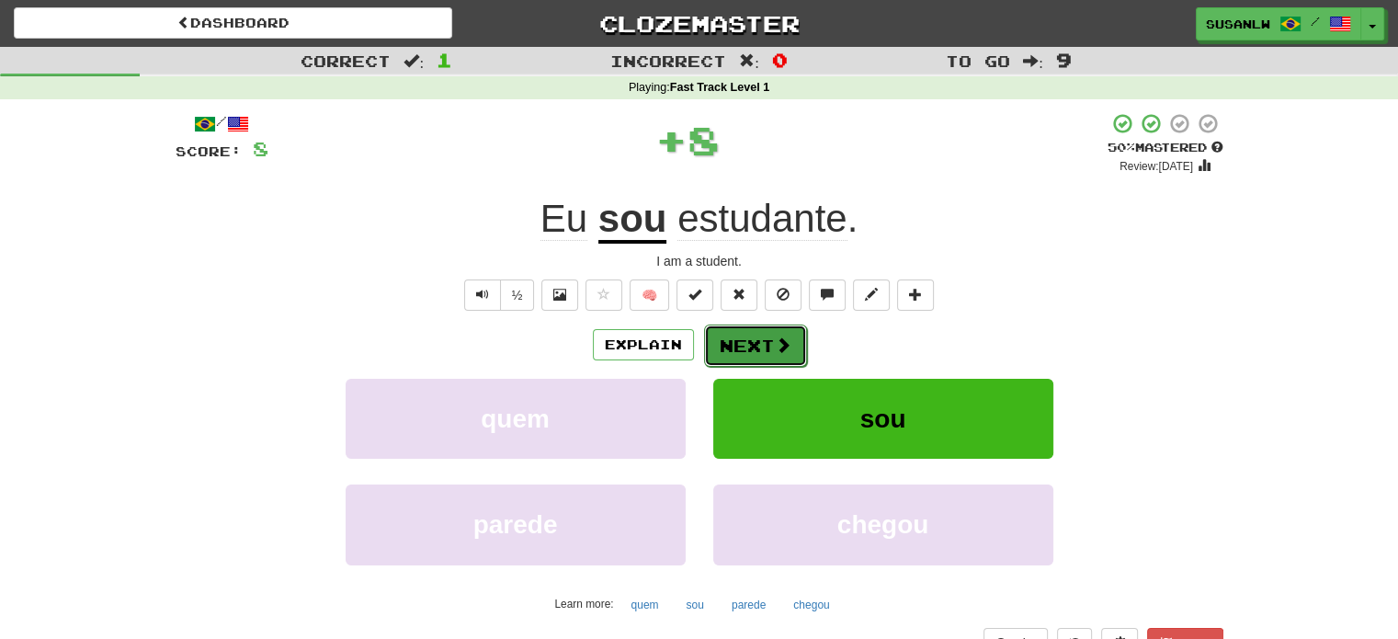
click at [775, 339] on span at bounding box center [783, 344] width 17 height 17
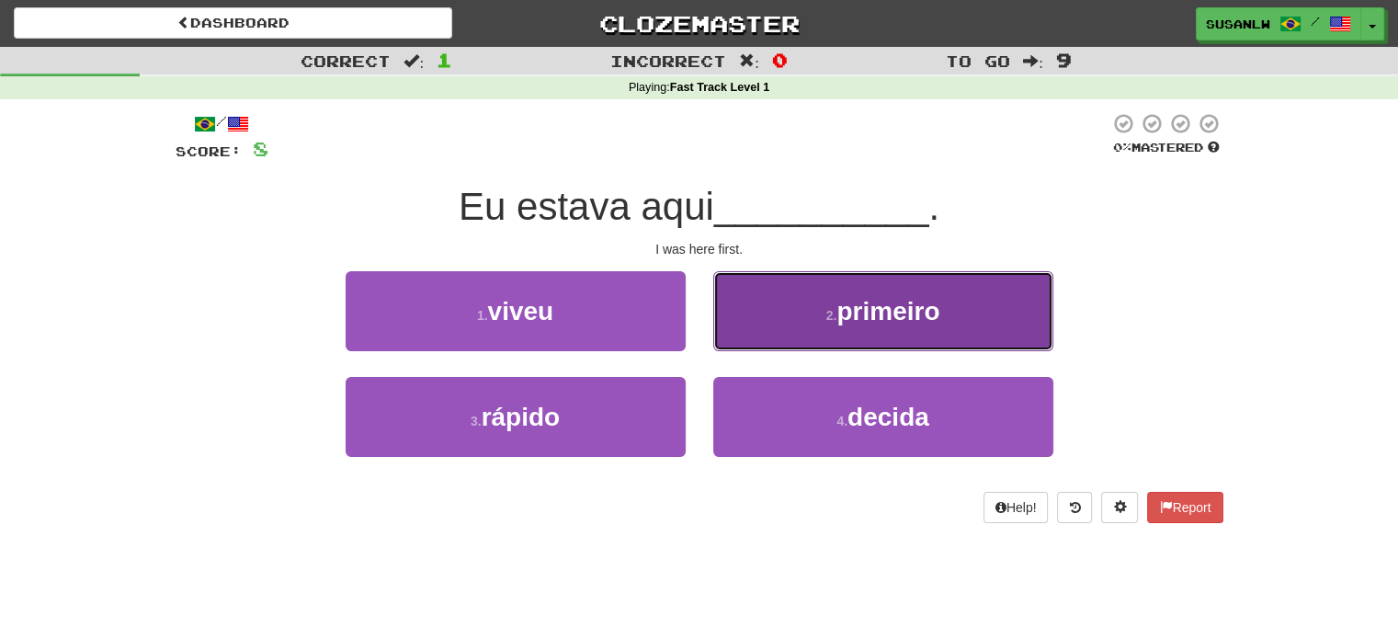
click at [879, 313] on span "primeiro" at bounding box center [888, 311] width 103 height 28
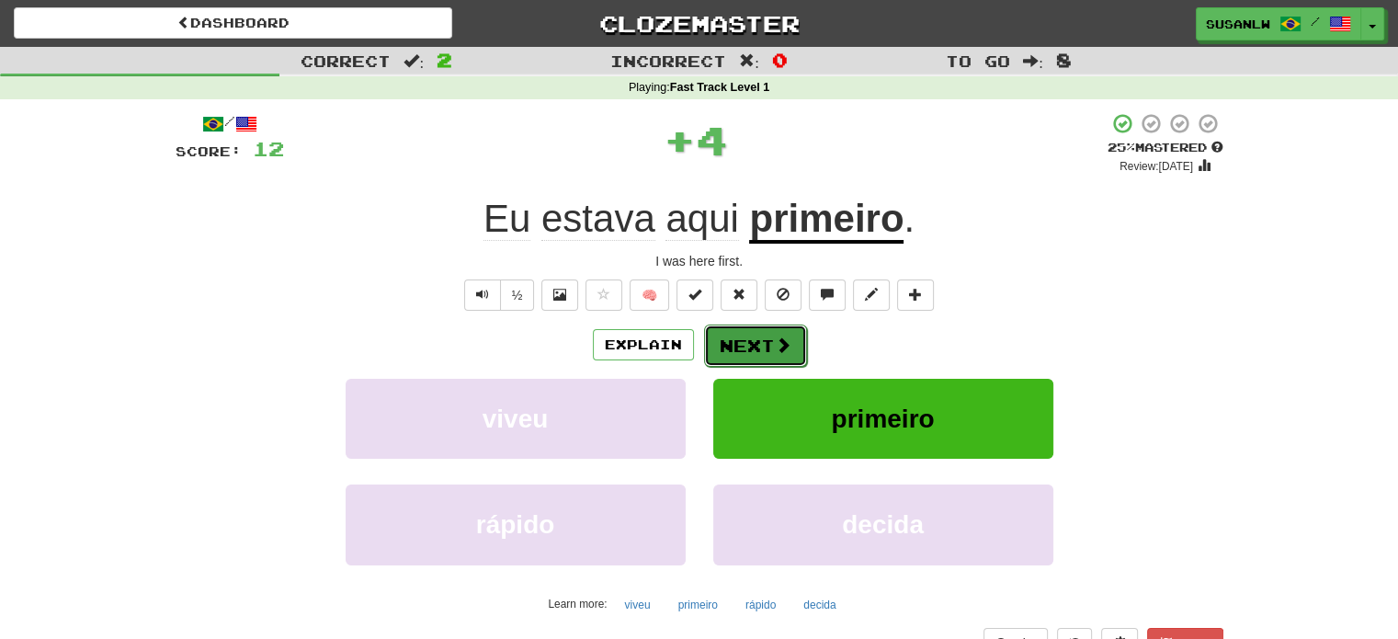
click at [755, 338] on button "Next" at bounding box center [755, 346] width 103 height 42
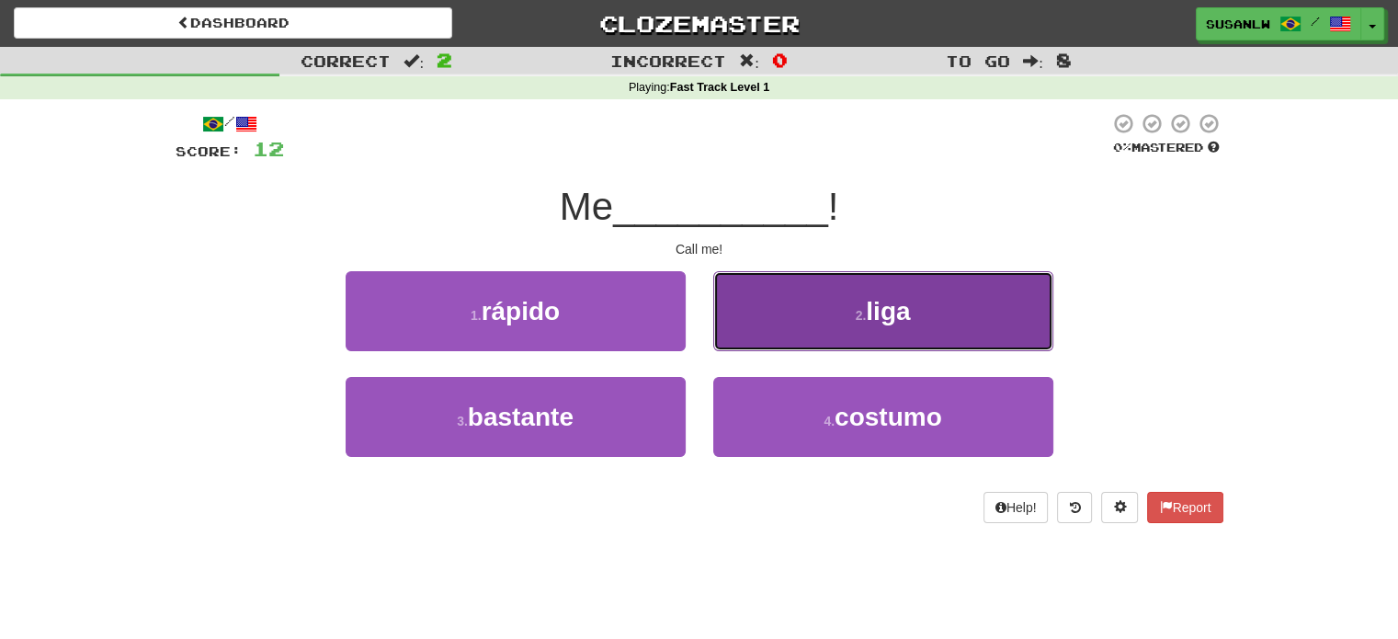
click at [883, 312] on span "liga" at bounding box center [888, 311] width 44 height 28
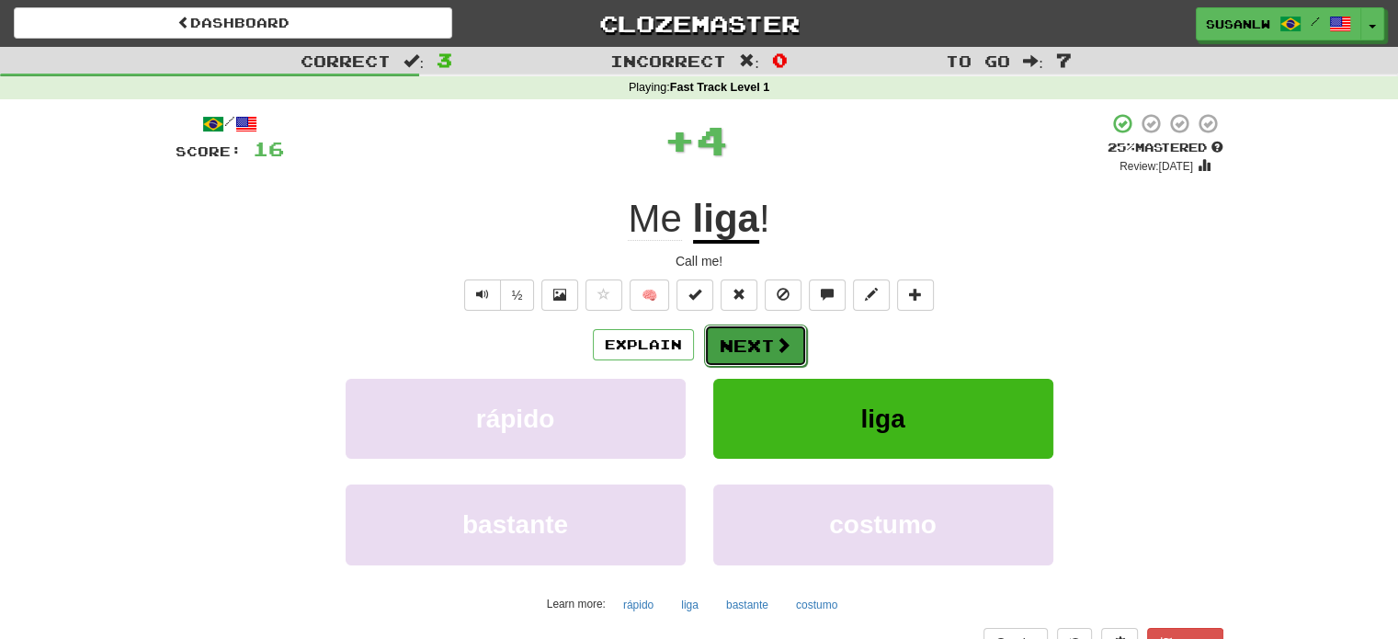
click at [749, 342] on button "Next" at bounding box center [755, 346] width 103 height 42
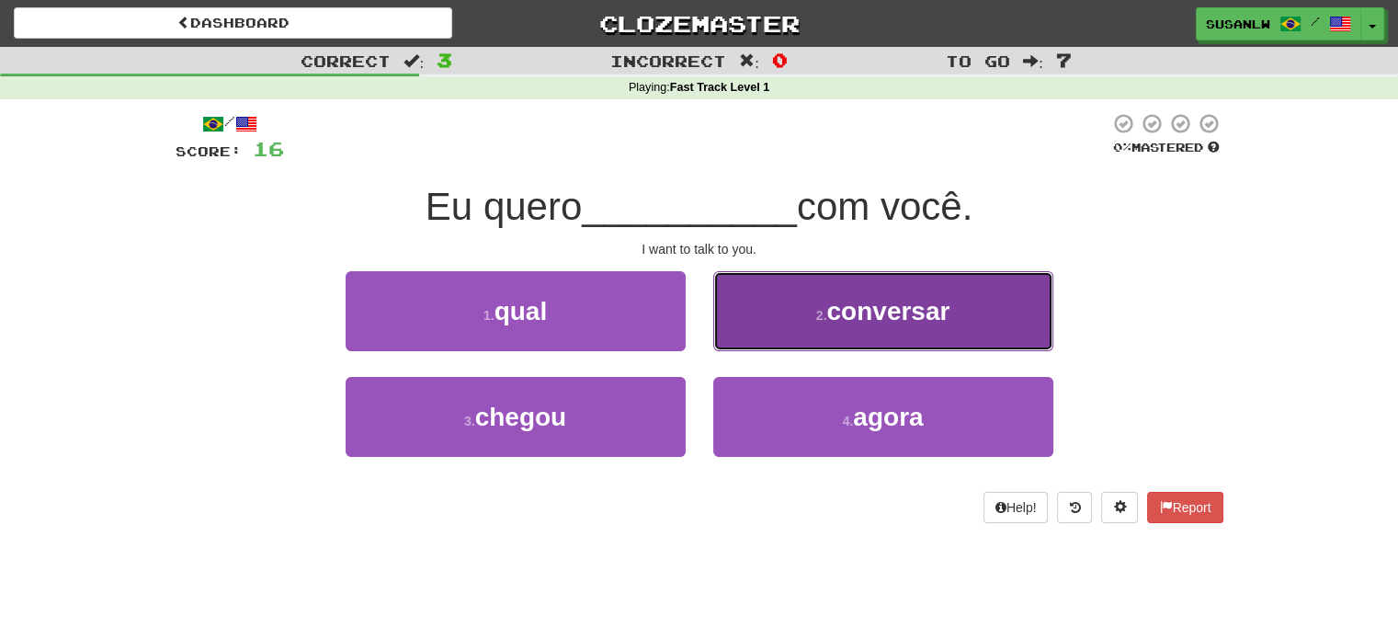
click at [905, 313] on span "conversar" at bounding box center [887, 311] width 123 height 28
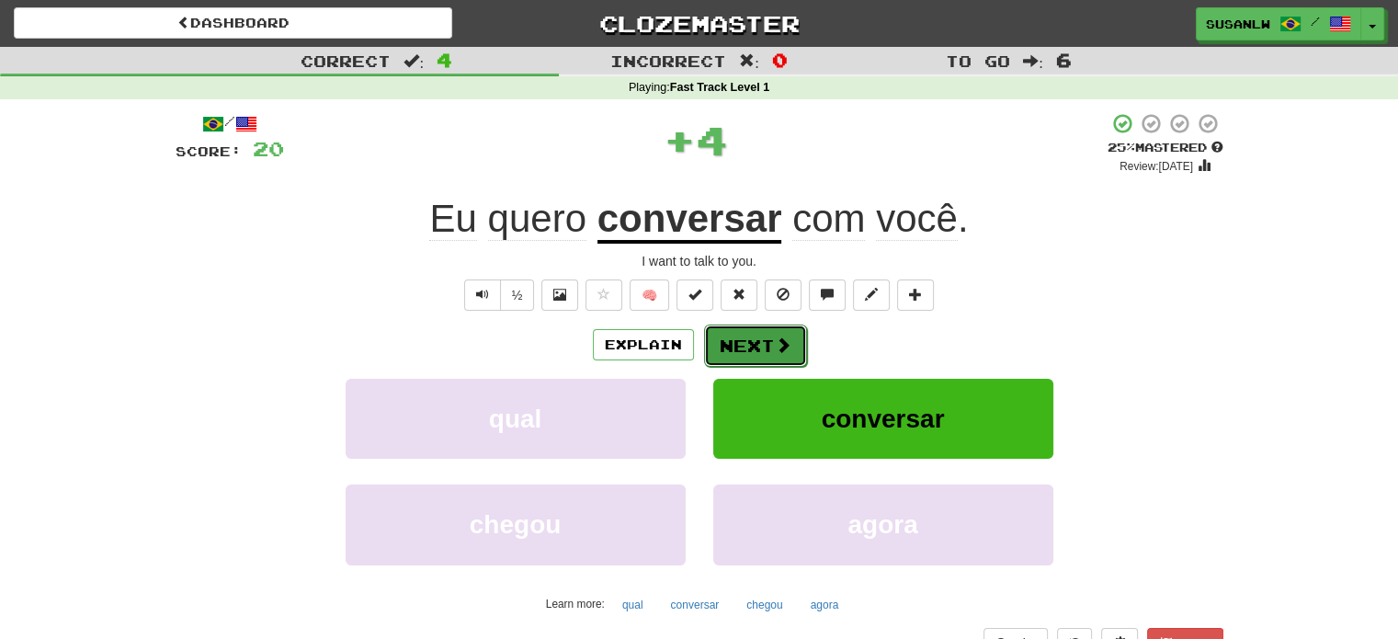
click at [757, 340] on button "Next" at bounding box center [755, 346] width 103 height 42
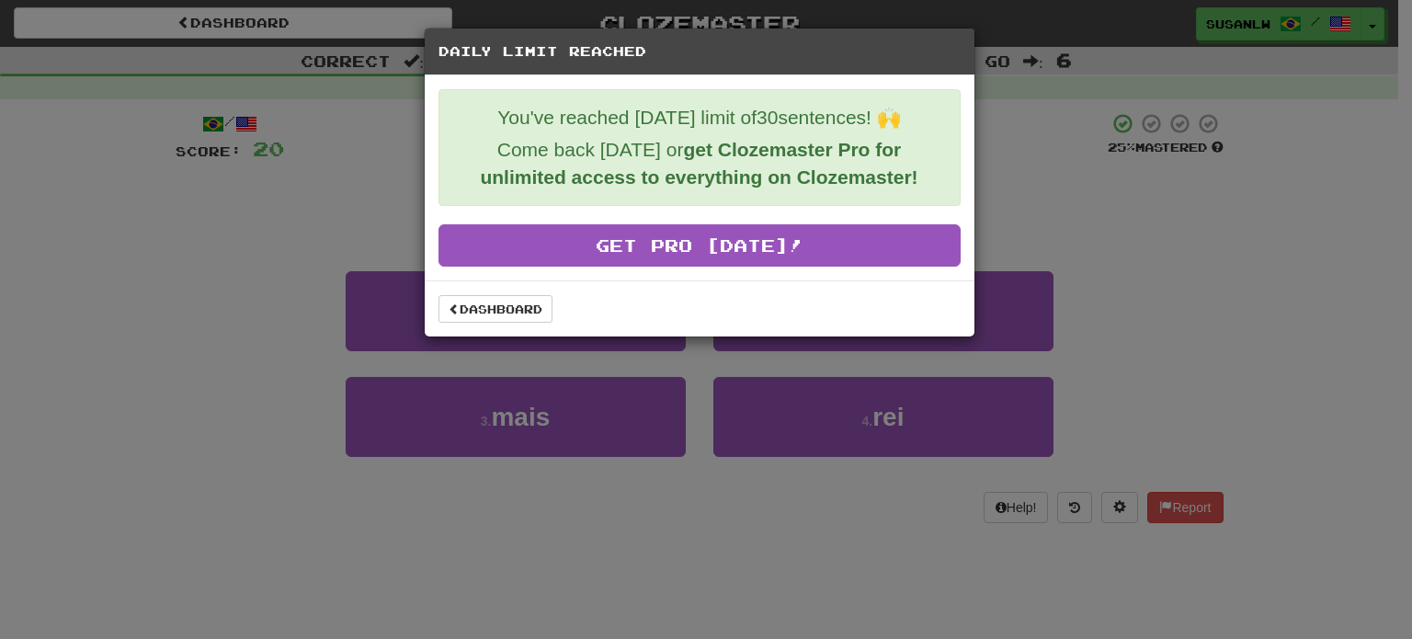
click at [1133, 249] on div "Daily Limit Reached You've reached today's limit of 30 sentences! 🙌 Come back t…" at bounding box center [706, 319] width 1412 height 639
click at [1217, 245] on div "Daily Limit Reached You've reached today's limit of 30 sentences! 🙌 Come back t…" at bounding box center [706, 319] width 1412 height 639
click at [509, 300] on link "Dashboard" at bounding box center [495, 309] width 114 height 28
